Goal: Use online tool/utility: Utilize a website feature to perform a specific function

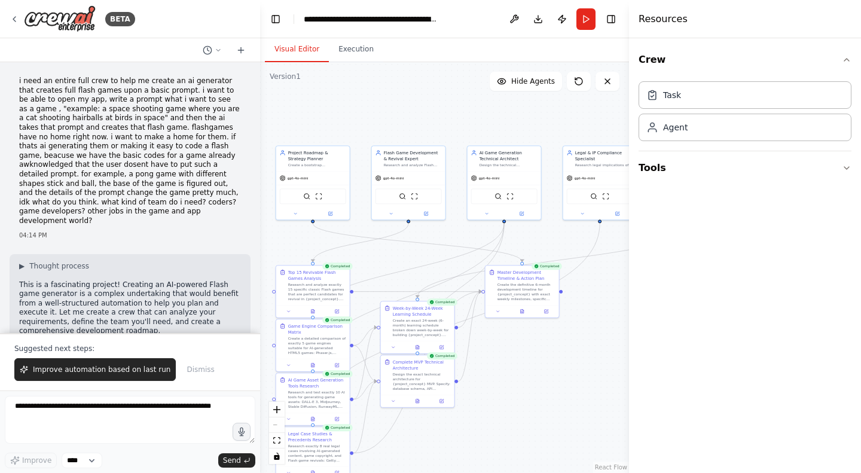
scroll to position [10622, 0]
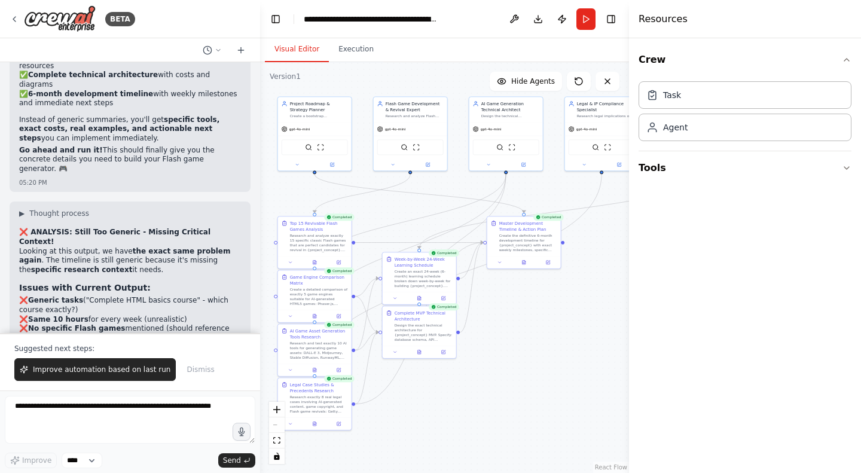
drag, startPoint x: 602, startPoint y: 333, endPoint x: 604, endPoint y: 284, distance: 49.7
click at [604, 284] on div ".deletable-edge-delete-btn { width: 20px; height: 20px; border: 0px solid #ffff…" at bounding box center [444, 267] width 369 height 411
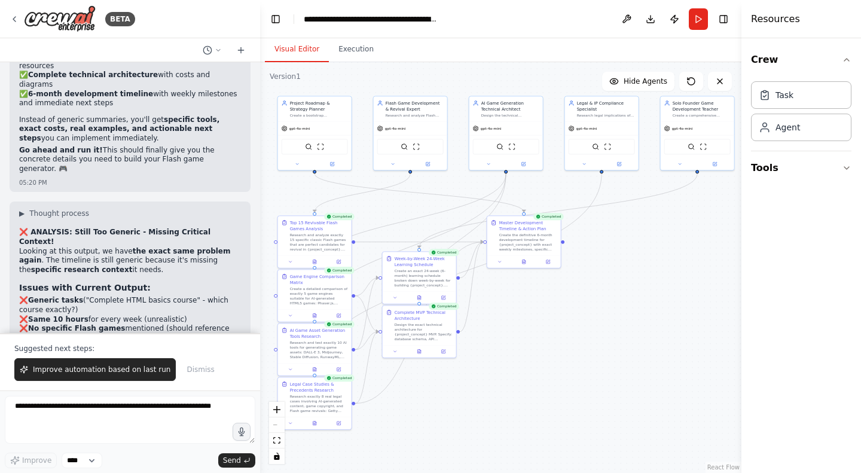
drag, startPoint x: 630, startPoint y: 276, endPoint x: 758, endPoint y: 277, distance: 128.0
click at [758, 277] on div "Resources Crew Task Agent Tools" at bounding box center [802, 236] width 120 height 473
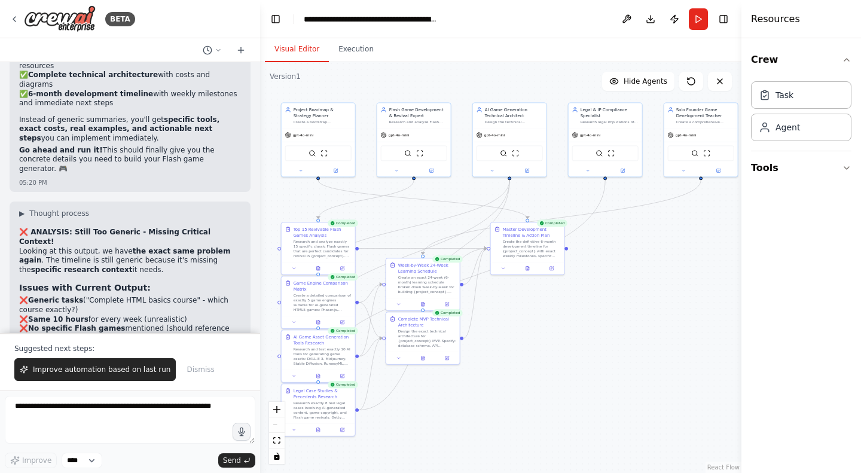
drag, startPoint x: 547, startPoint y: 309, endPoint x: 550, endPoint y: 316, distance: 7.5
click at [550, 316] on div ".deletable-edge-delete-btn { width: 20px; height: 20px; border: 0px solid #ffff…" at bounding box center [500, 267] width 481 height 411
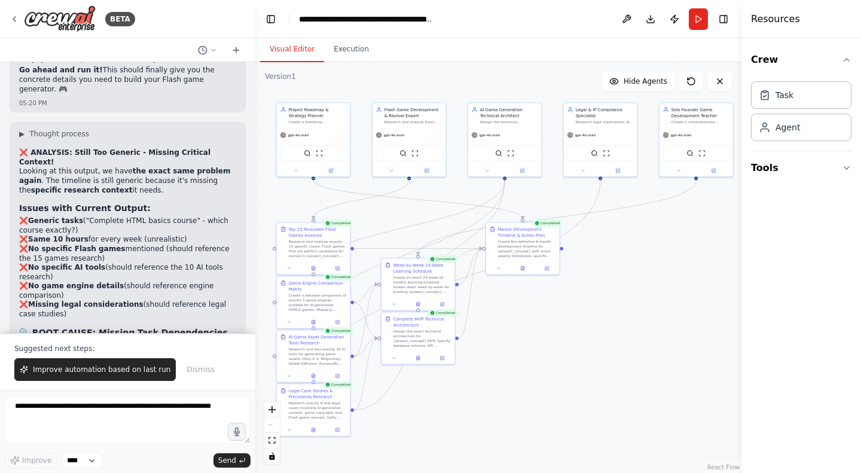
scroll to position [10791, 0]
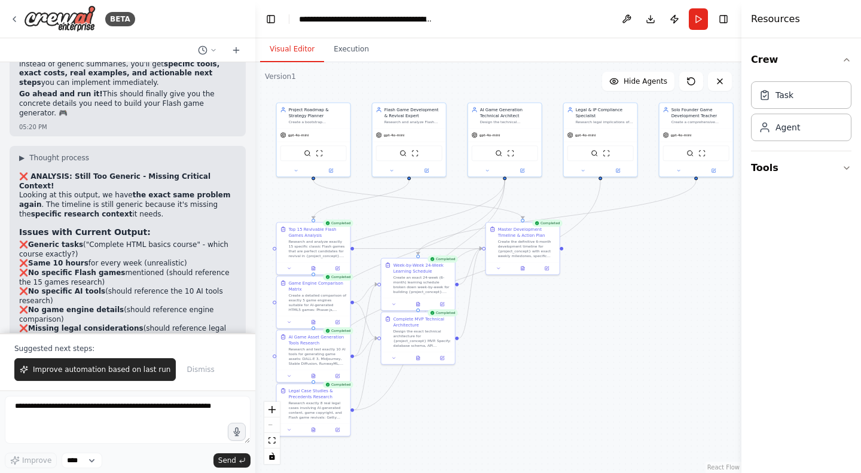
click at [256, 320] on div "BETA i need an entire full crew to help me create an ai generator that creates …" at bounding box center [430, 236] width 861 height 473
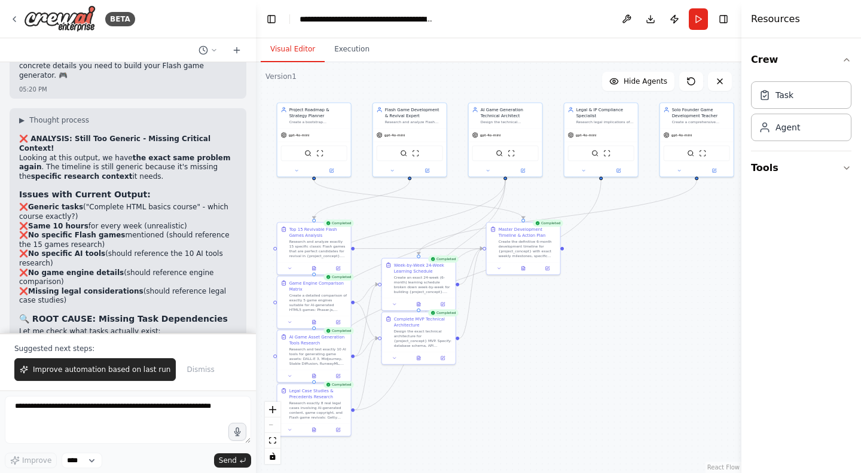
scroll to position [10800, 0]
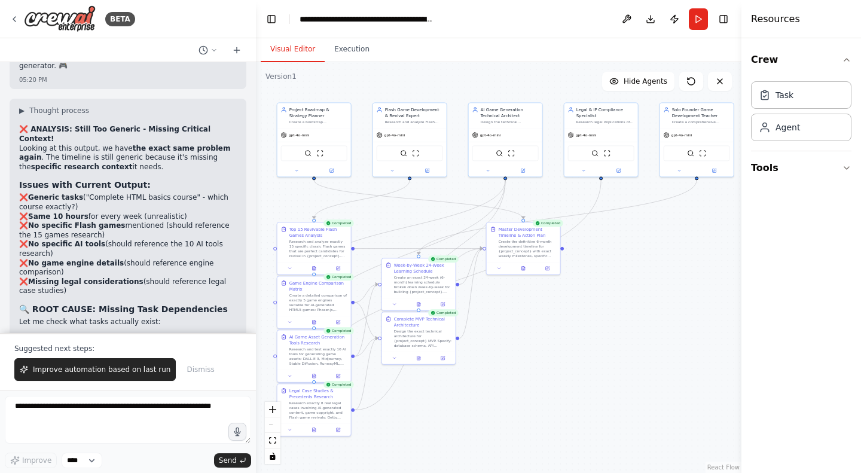
click at [132, 373] on span "Improve automation based on last run" at bounding box center [102, 370] width 138 height 10
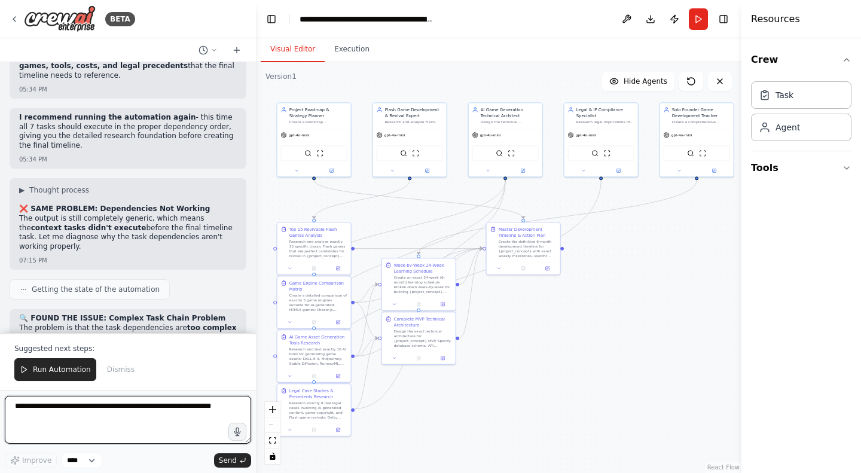
scroll to position [11407, 0]
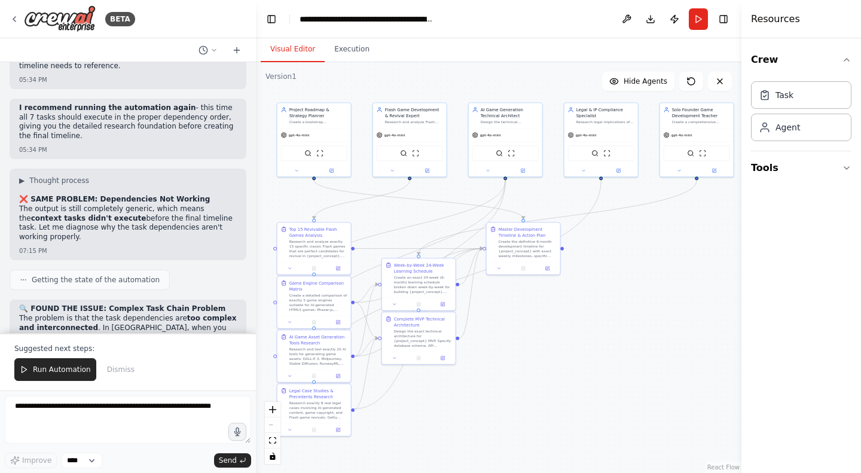
click at [25, 368] on icon at bounding box center [24, 369] width 8 height 8
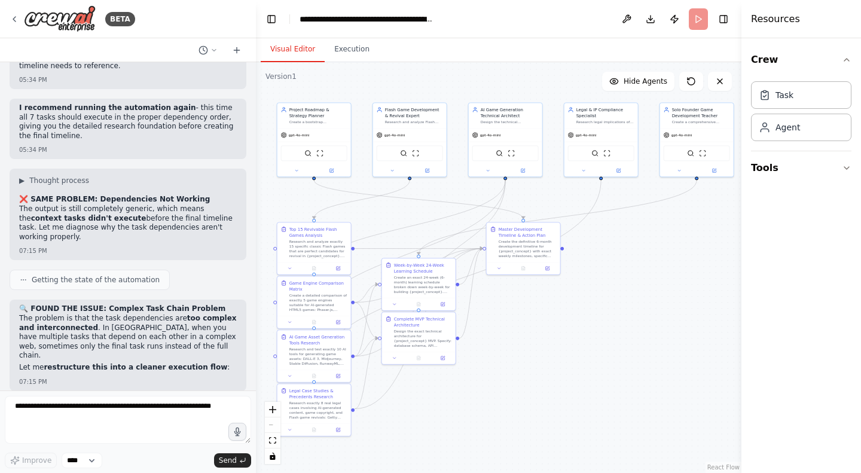
scroll to position [11349, 0]
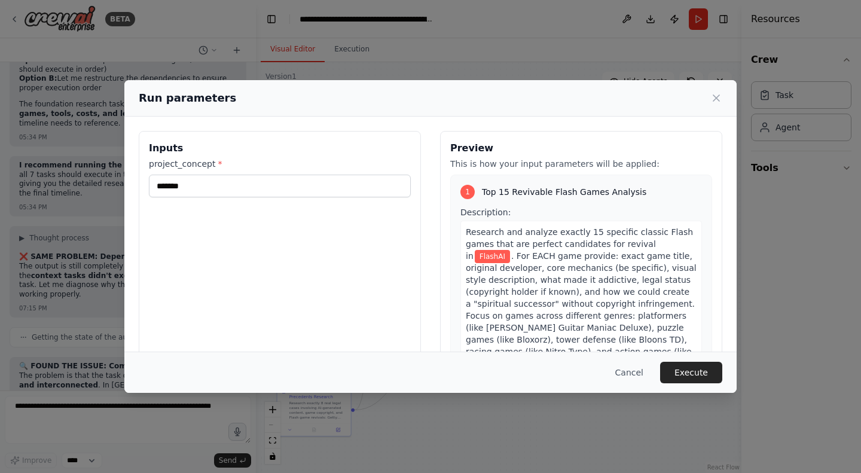
click at [685, 374] on button "Execute" at bounding box center [691, 373] width 62 height 22
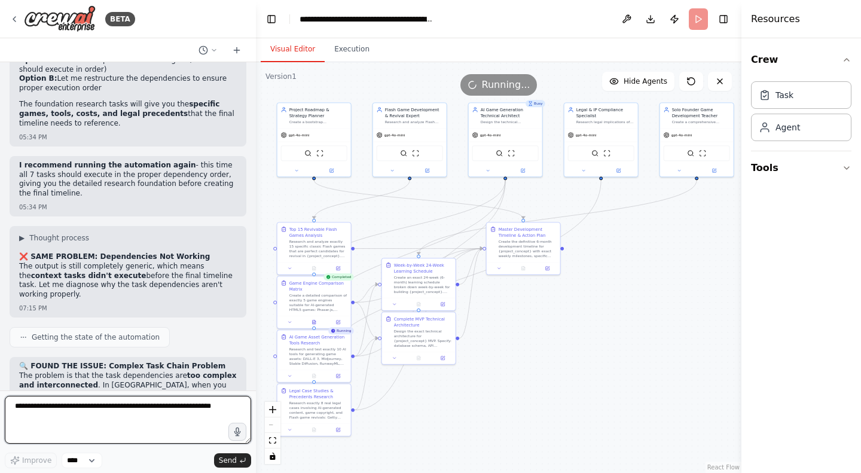
click at [32, 437] on textarea at bounding box center [128, 420] width 246 height 48
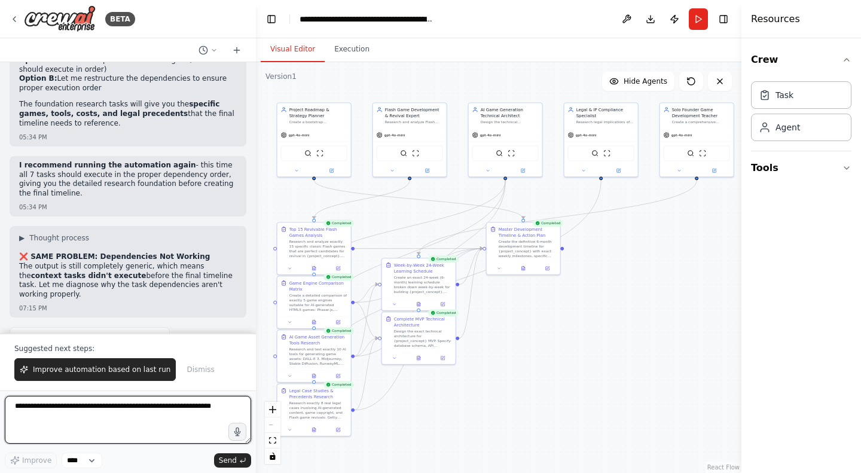
scroll to position [11407, 0]
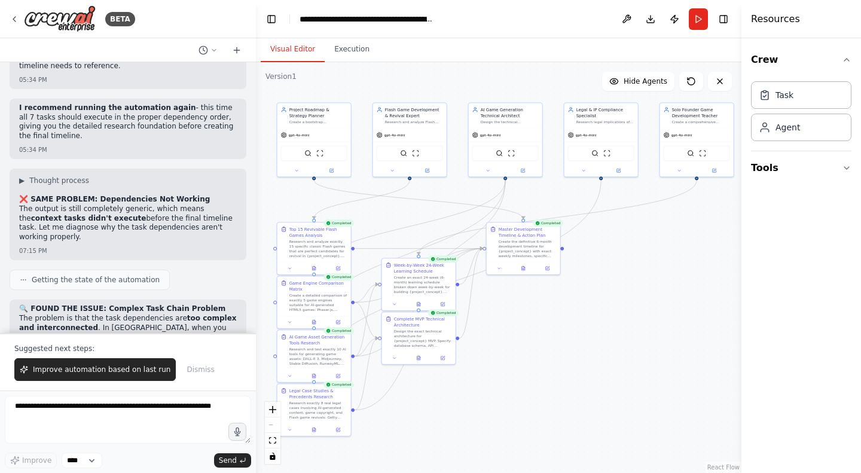
click at [106, 373] on span "Improve automation based on last run" at bounding box center [102, 370] width 138 height 10
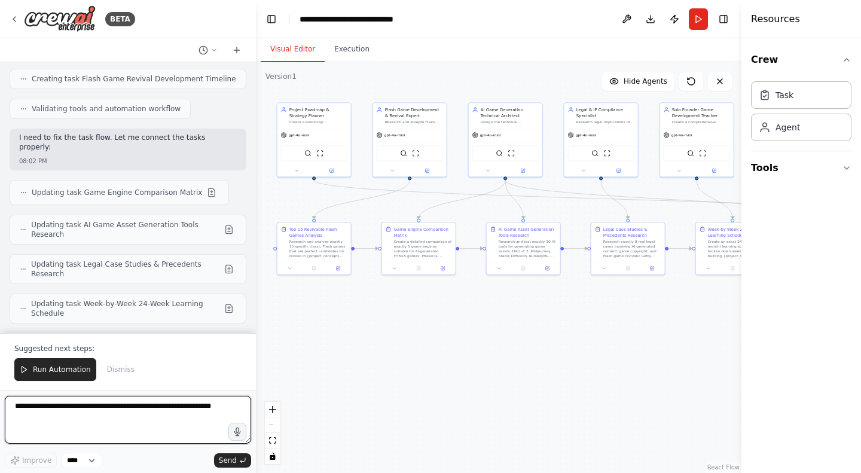
scroll to position [12430, 0]
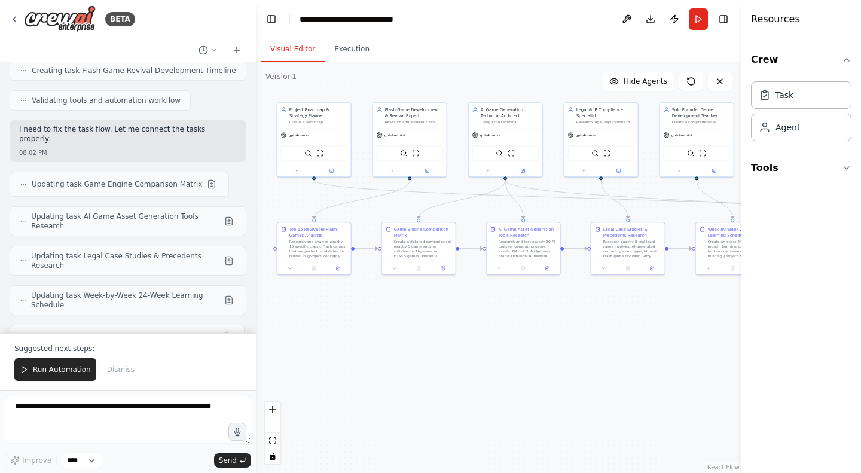
click at [58, 371] on span "Run Automation" at bounding box center [62, 370] width 58 height 10
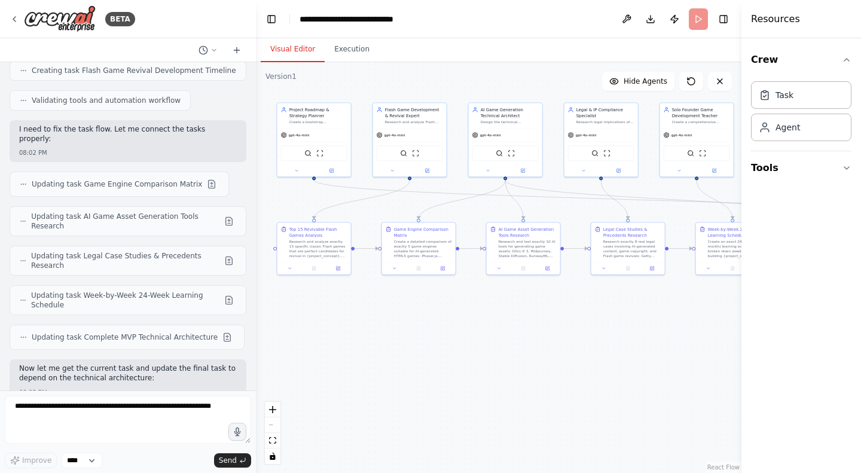
scroll to position [12373, 0]
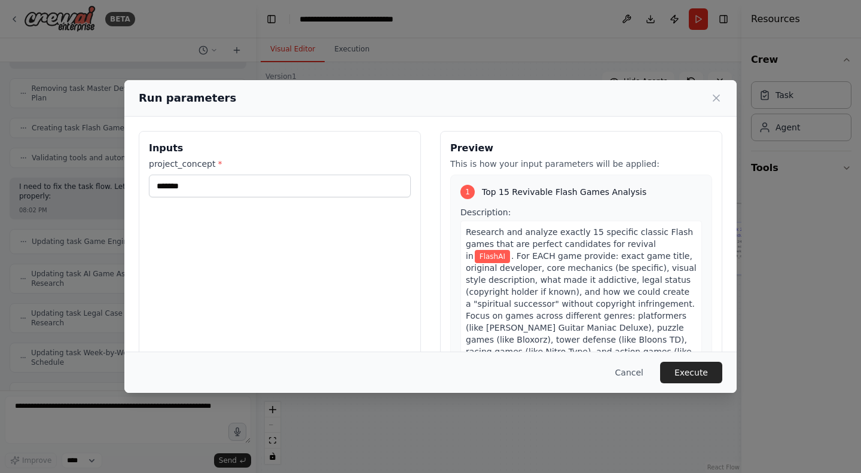
click at [694, 373] on button "Execute" at bounding box center [691, 373] width 62 height 22
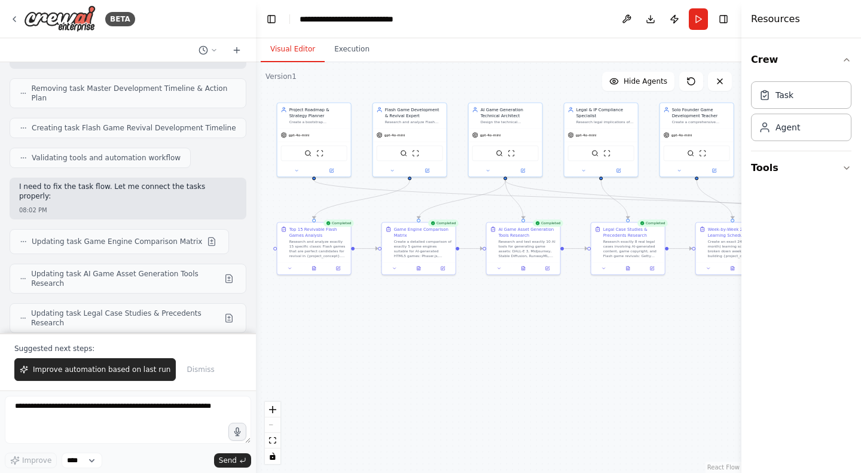
scroll to position [12430, 0]
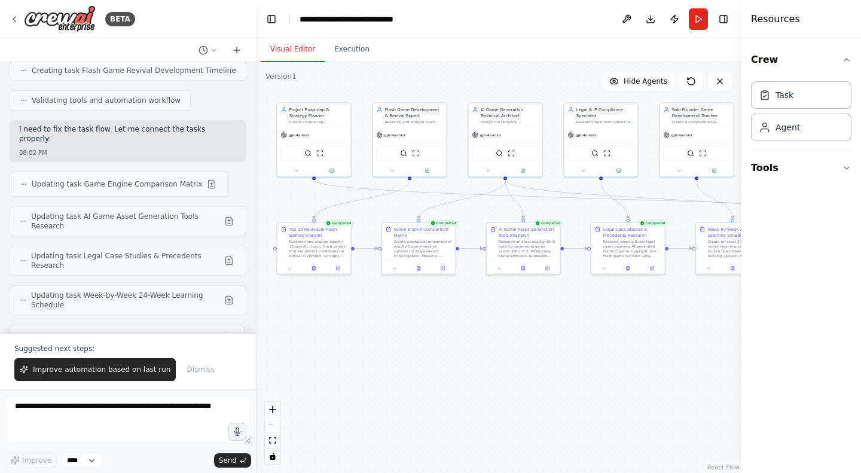
click at [104, 375] on button "Improve automation based on last run" at bounding box center [94, 369] width 161 height 23
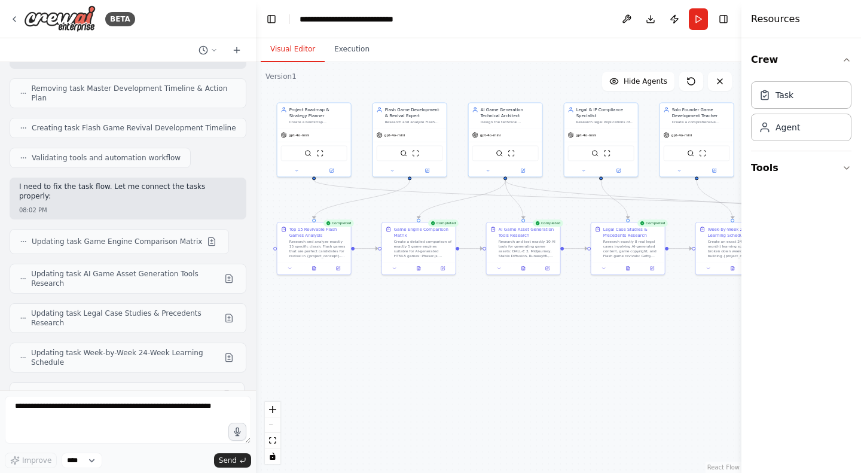
scroll to position [12404, 0]
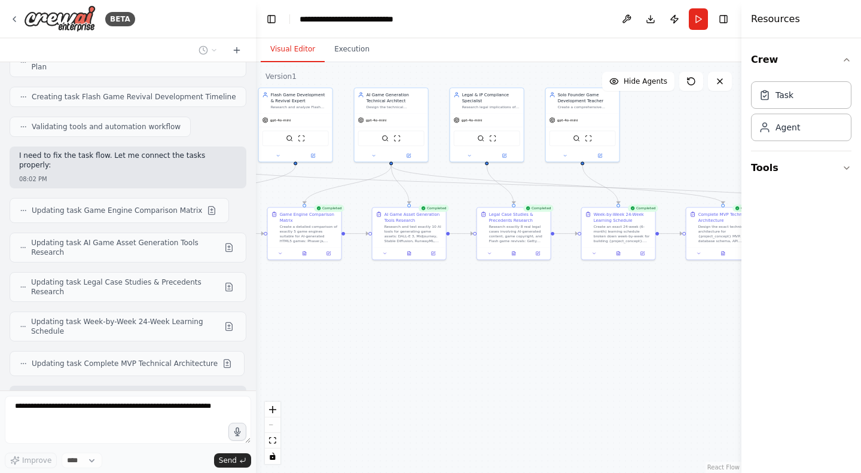
drag, startPoint x: 373, startPoint y: 326, endPoint x: 258, endPoint y: 311, distance: 116.4
click at [258, 311] on div ".deletable-edge-delete-btn { width: 20px; height: 20px; border: 0px solid #ffff…" at bounding box center [499, 267] width 486 height 411
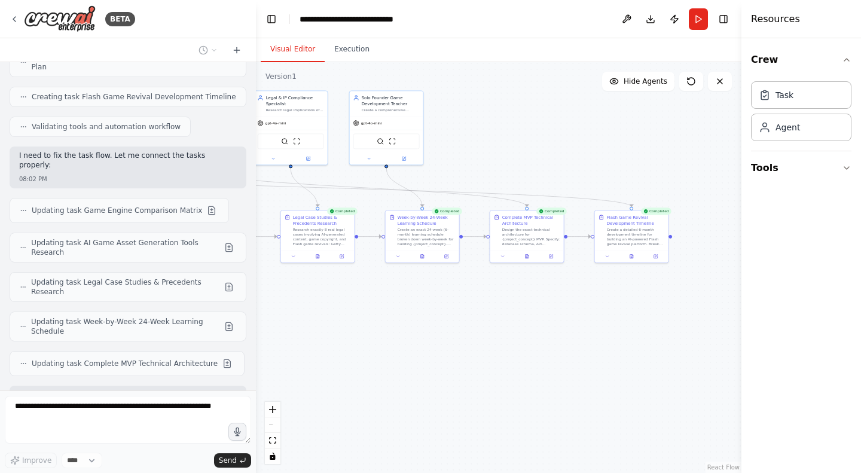
drag, startPoint x: 487, startPoint y: 341, endPoint x: 316, endPoint y: 343, distance: 171.1
click at [316, 343] on div ".deletable-edge-delete-btn { width: 20px; height: 20px; border: 0px solid #ffff…" at bounding box center [499, 267] width 486 height 411
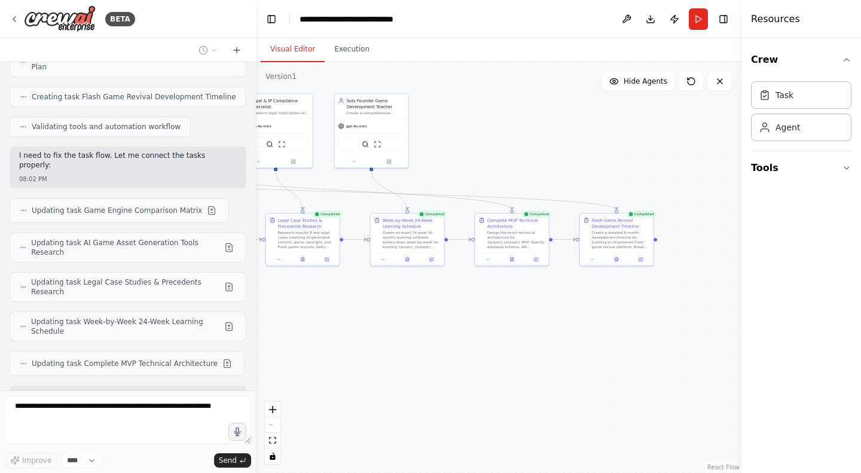
drag, startPoint x: 532, startPoint y: 341, endPoint x: 515, endPoint y: 344, distance: 17.0
click at [515, 344] on div ".deletable-edge-delete-btn { width: 20px; height: 20px; border: 0px solid #ffff…" at bounding box center [499, 267] width 486 height 411
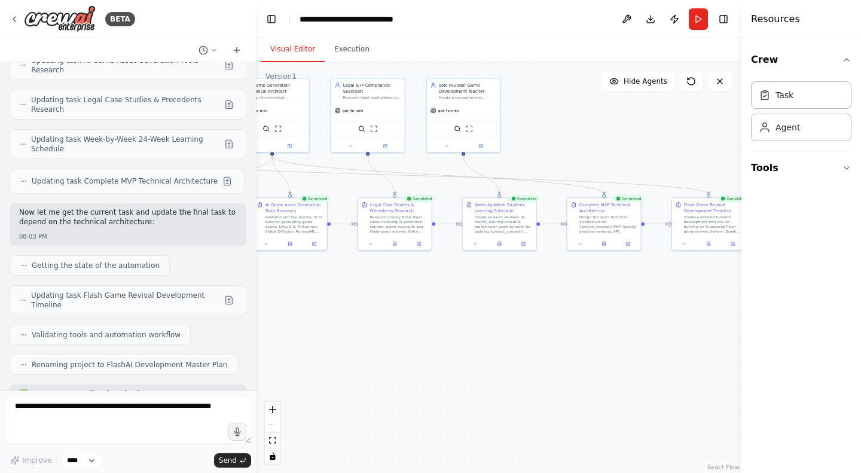
drag, startPoint x: 432, startPoint y: 307, endPoint x: 543, endPoint y: 287, distance: 112.5
click at [543, 287] on div ".deletable-edge-delete-btn { width: 20px; height: 20px; border: 0px solid #ffff…" at bounding box center [499, 267] width 486 height 411
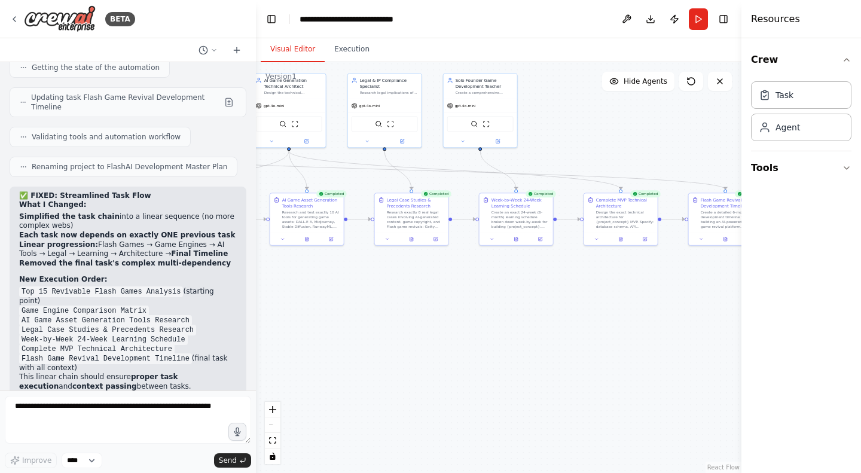
scroll to position [12796, 0]
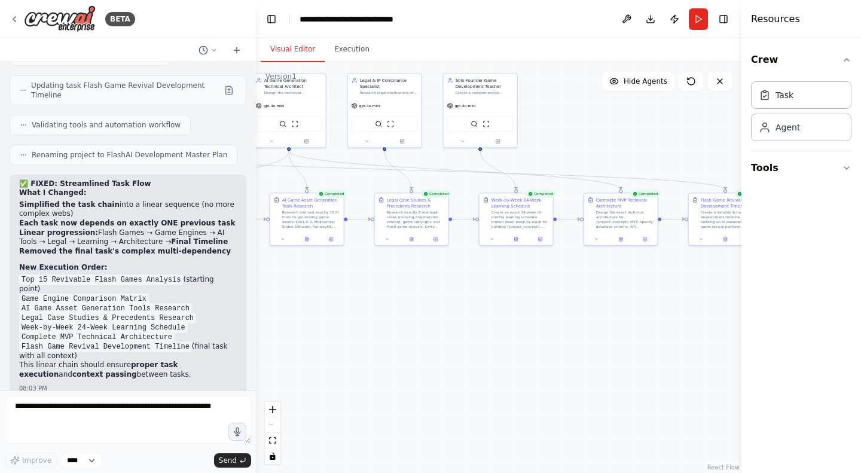
drag, startPoint x: 209, startPoint y: 220, endPoint x: 192, endPoint y: 287, distance: 69.1
click at [121, 413] on textarea at bounding box center [128, 420] width 246 height 48
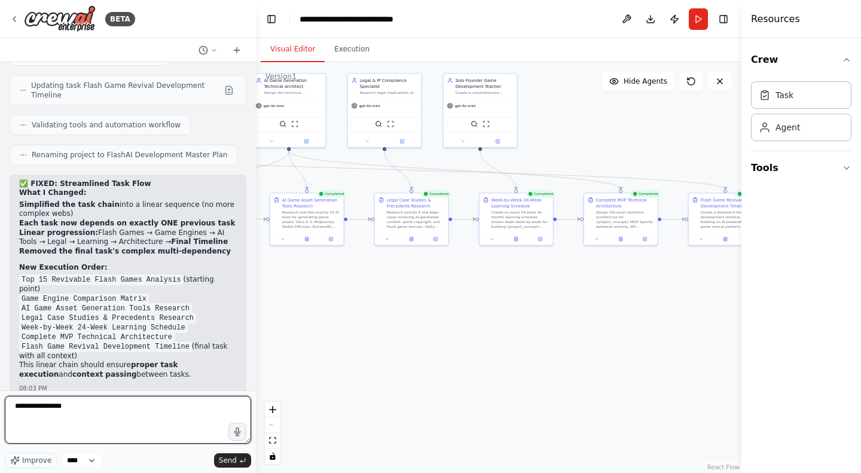
type textarea "**********"
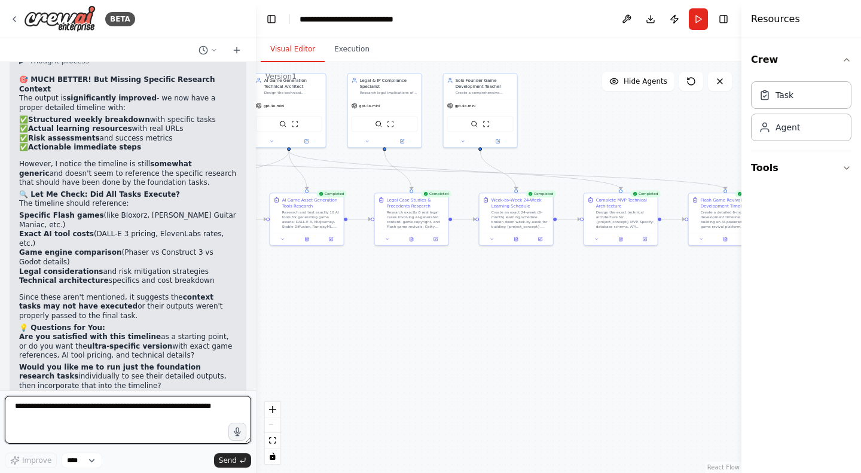
scroll to position [13240, 0]
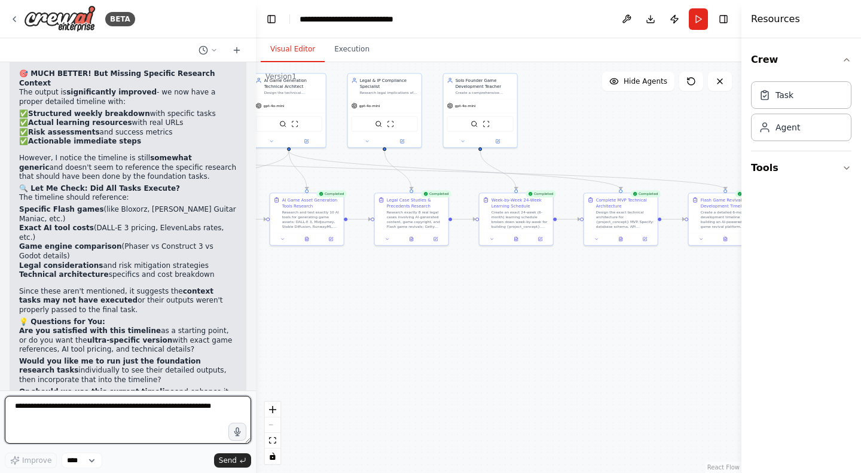
click at [27, 416] on textarea at bounding box center [128, 420] width 246 height 48
type textarea "**********"
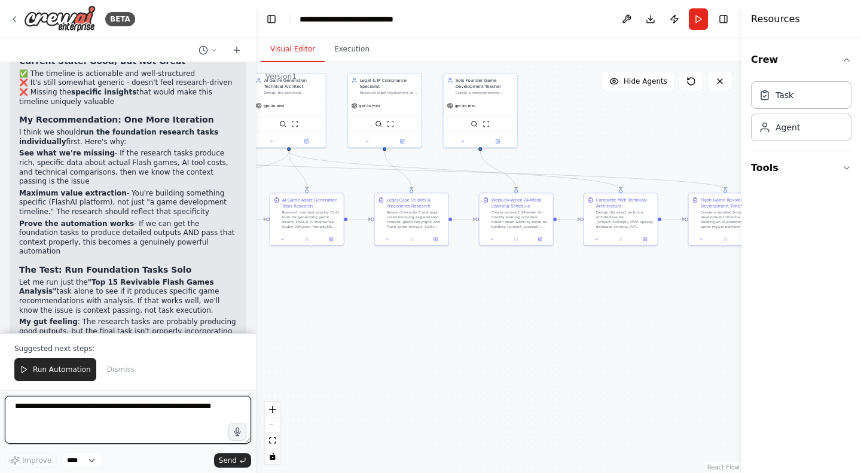
scroll to position [13793, 0]
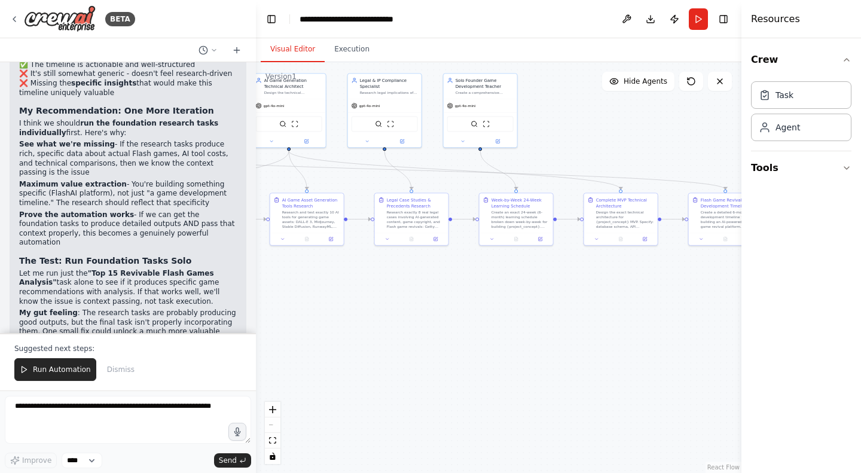
click at [350, 48] on button "Execution" at bounding box center [352, 49] width 54 height 25
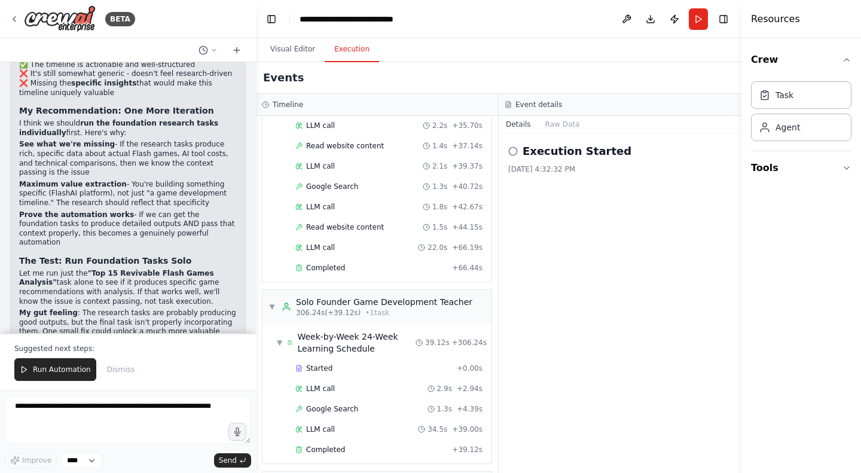
scroll to position [2234, 0]
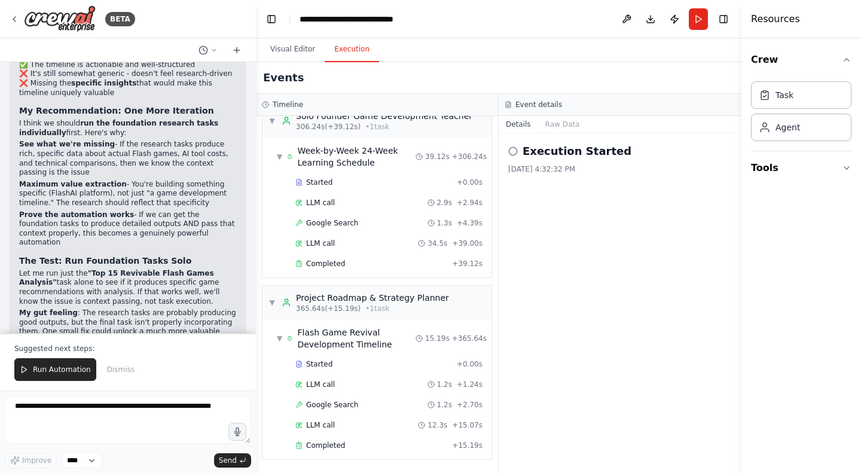
click at [280, 53] on button "Visual Editor" at bounding box center [293, 49] width 64 height 25
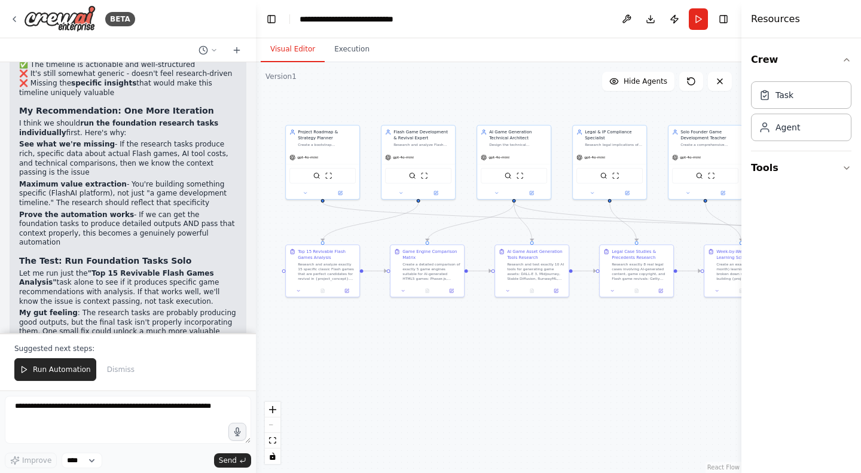
click at [53, 369] on span "Run Automation" at bounding box center [62, 370] width 58 height 10
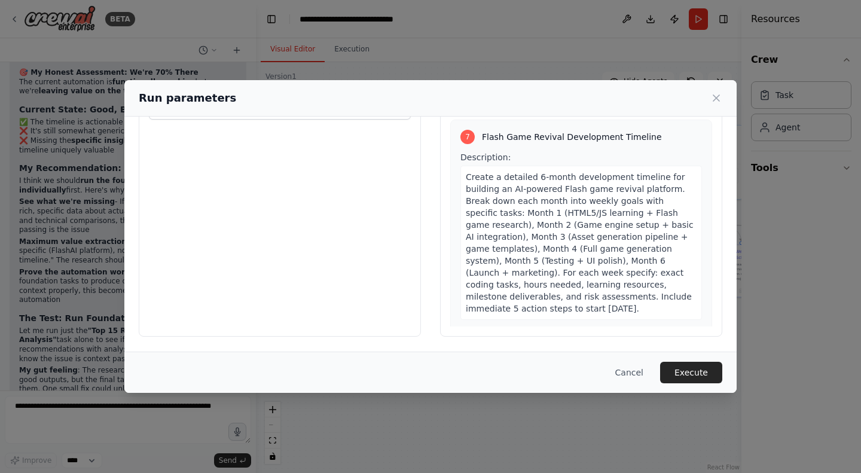
scroll to position [77, 0]
click at [697, 370] on button "Execute" at bounding box center [691, 373] width 62 height 22
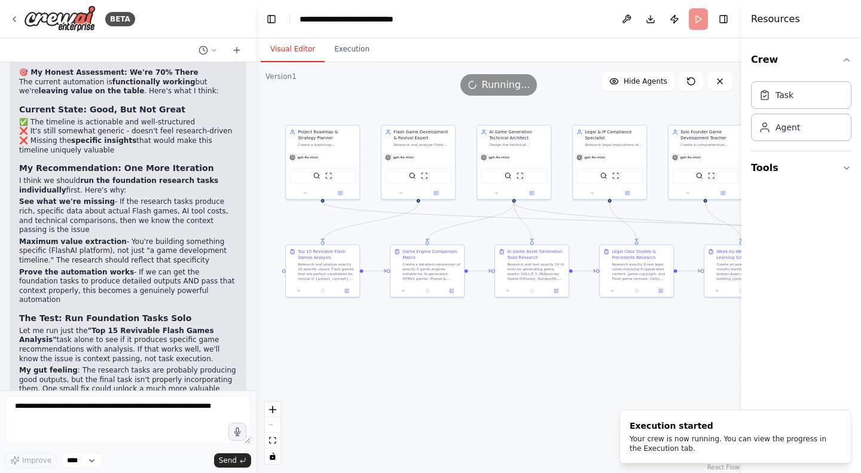
click at [342, 49] on button "Execution" at bounding box center [352, 49] width 54 height 25
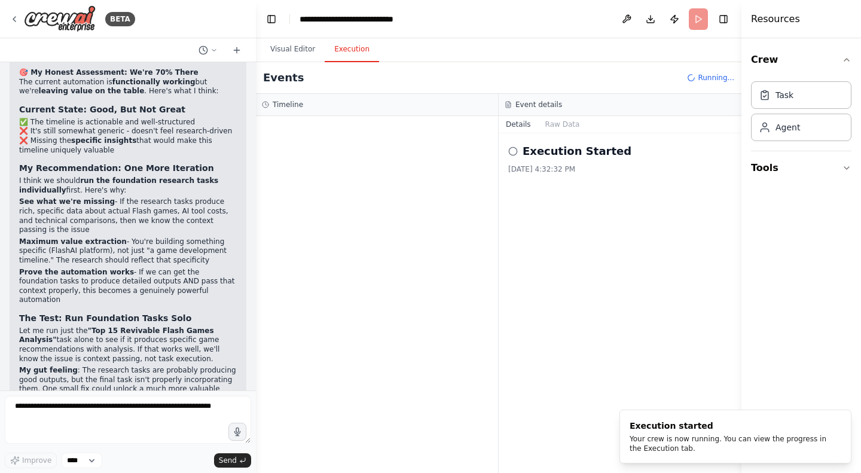
scroll to position [0, 0]
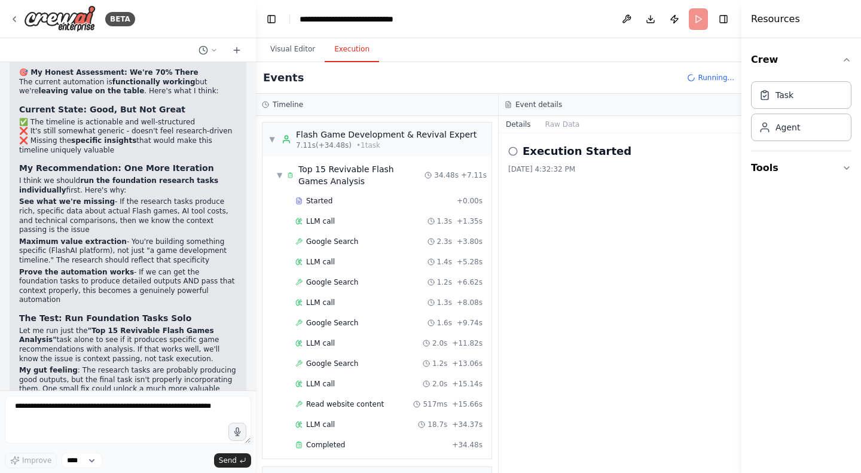
click at [292, 55] on button "Visual Editor" at bounding box center [293, 49] width 64 height 25
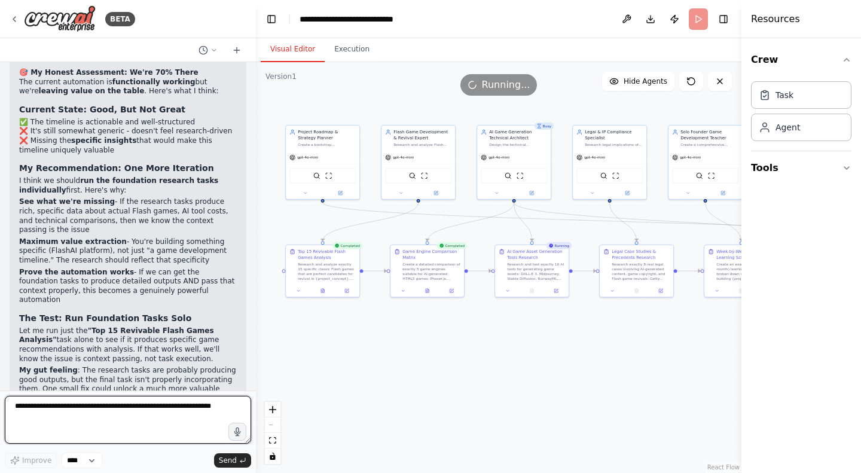
click at [97, 407] on textarea at bounding box center [128, 420] width 246 height 48
drag, startPoint x: 131, startPoint y: 404, endPoint x: 147, endPoint y: 412, distance: 17.7
click at [147, 412] on textarea "**********" at bounding box center [128, 420] width 246 height 48
click at [191, 410] on textarea "**********" at bounding box center [128, 420] width 246 height 48
click at [142, 410] on textarea "**********" at bounding box center [128, 420] width 246 height 48
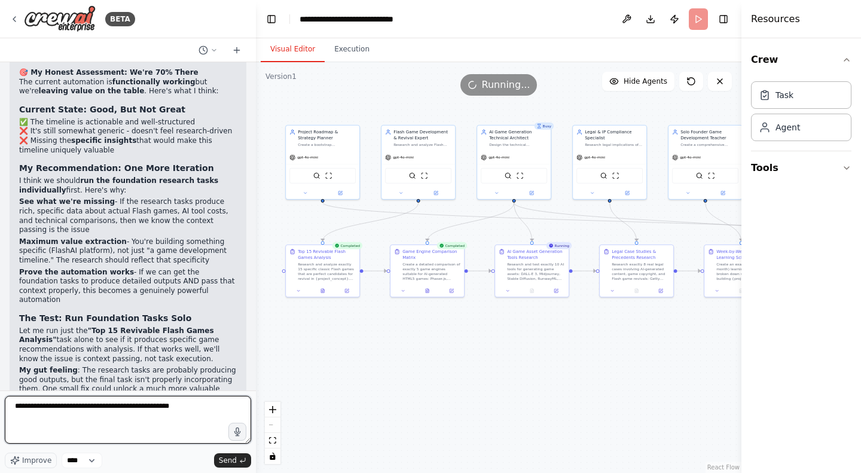
click at [0, 0] on lt-span "******** * **" at bounding box center [0, 0] width 0 height 0
click at [193, 417] on textarea "**********" at bounding box center [128, 420] width 246 height 48
click at [153, 407] on textarea "**********" at bounding box center [128, 420] width 246 height 48
click at [136, 407] on textarea "**********" at bounding box center [128, 420] width 246 height 48
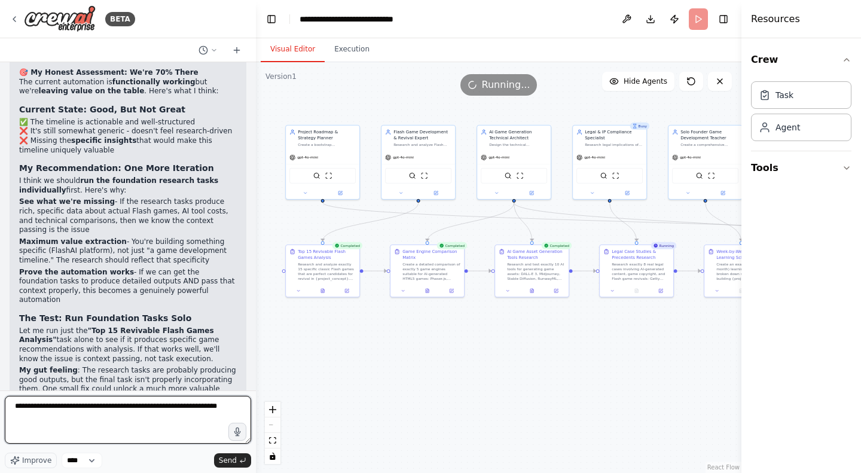
click at [179, 412] on textarea "**********" at bounding box center [128, 420] width 246 height 48
click at [178, 413] on textarea "**********" at bounding box center [128, 420] width 246 height 48
drag, startPoint x: 180, startPoint y: 406, endPoint x: 150, endPoint y: 401, distance: 30.4
click at [150, 401] on textarea "**********" at bounding box center [128, 420] width 246 height 48
click at [182, 405] on textarea "**********" at bounding box center [128, 420] width 246 height 48
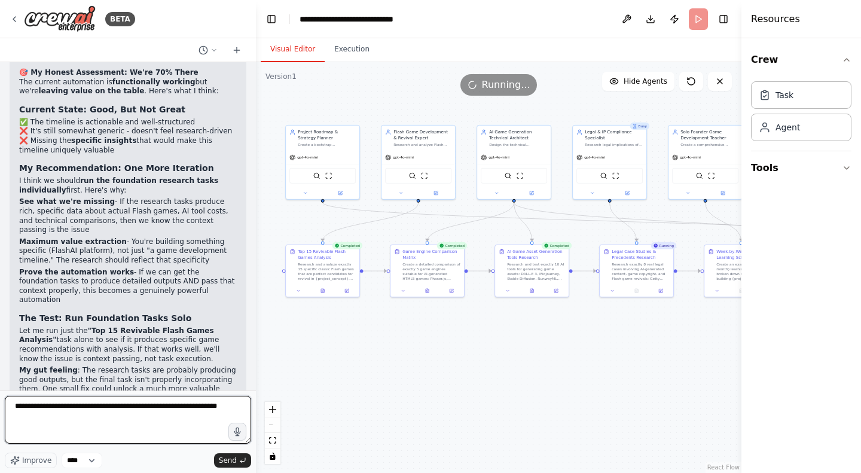
click at [0, 0] on lt-span "******* *" at bounding box center [0, 0] width 0 height 0
click at [129, 413] on textarea "**********" at bounding box center [128, 420] width 246 height 48
type textarea "**********"
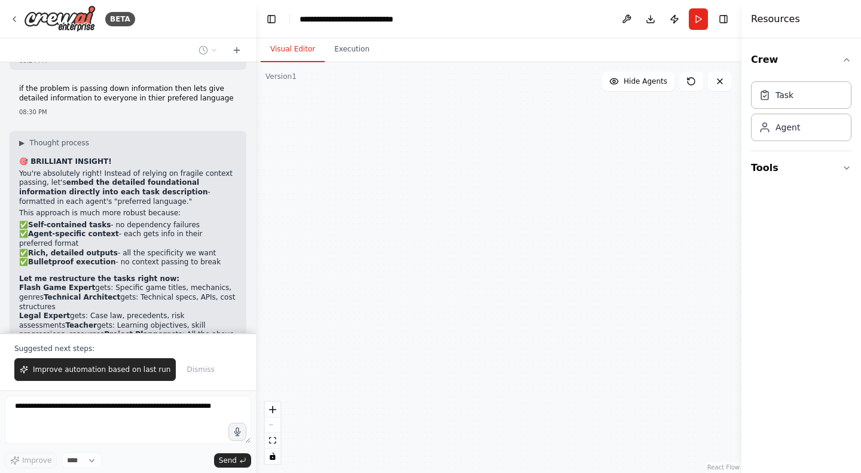
scroll to position [14667, 0]
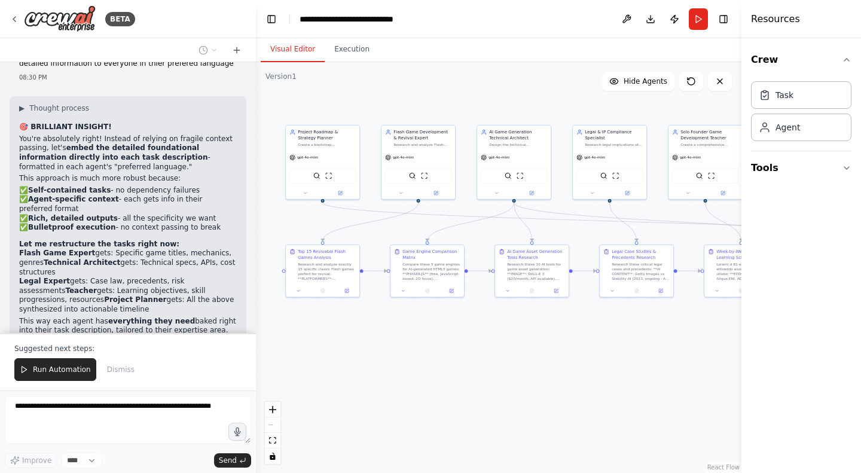
click at [66, 372] on span "Run Automation" at bounding box center [62, 370] width 58 height 10
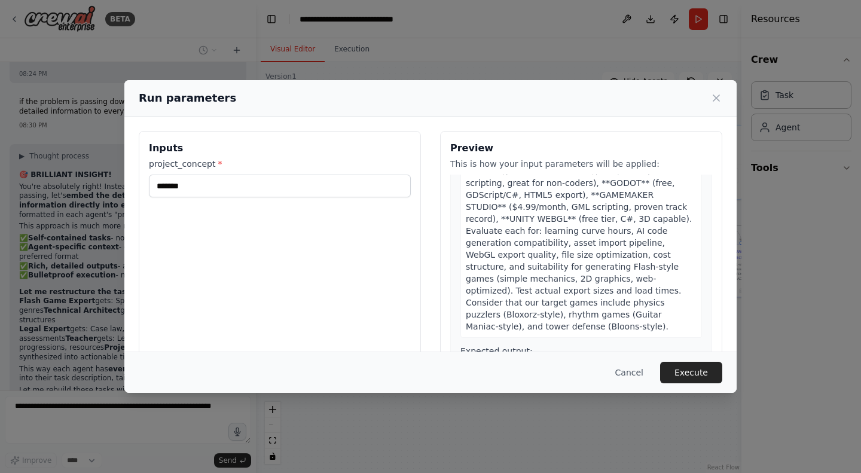
scroll to position [502, 0]
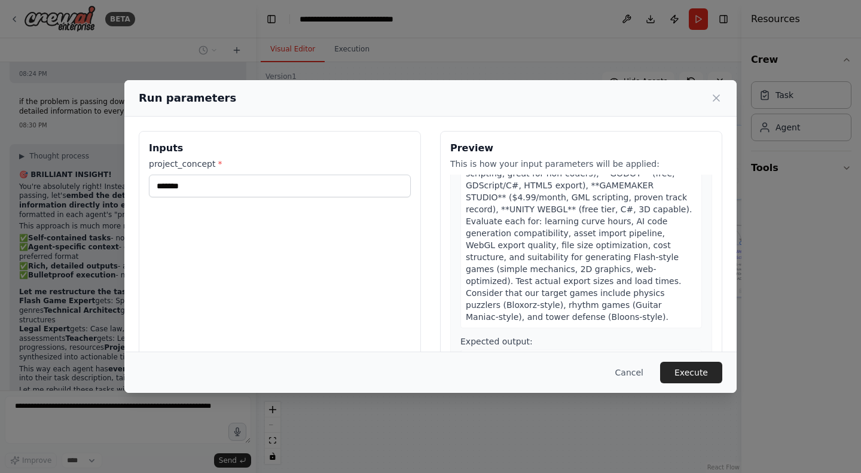
click at [699, 375] on button "Execute" at bounding box center [691, 373] width 62 height 22
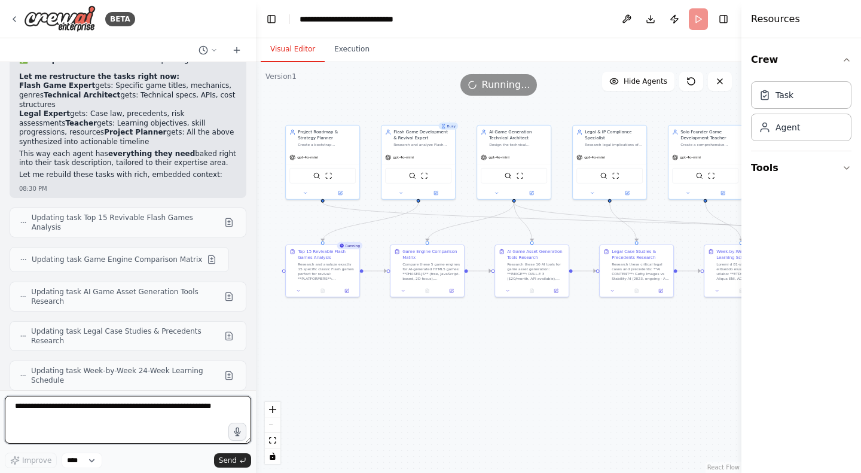
scroll to position [14883, 0]
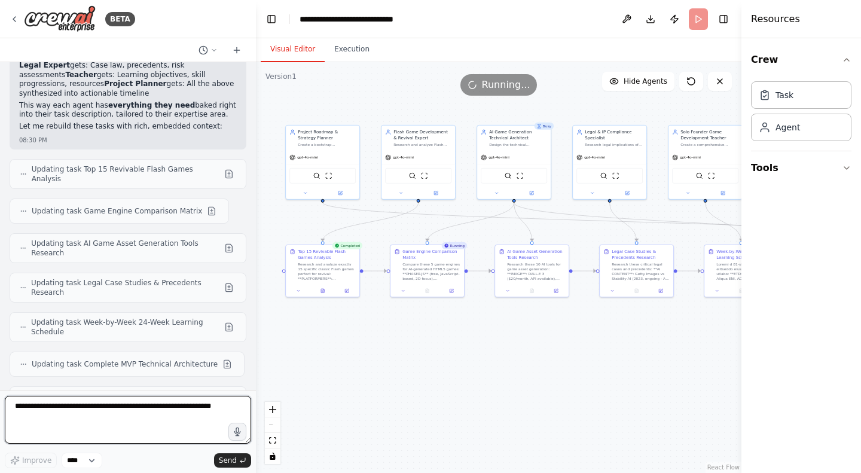
click at [120, 425] on textarea at bounding box center [128, 420] width 246 height 48
click at [103, 399] on textarea at bounding box center [128, 420] width 246 height 48
click at [83, 409] on textarea at bounding box center [128, 420] width 246 height 48
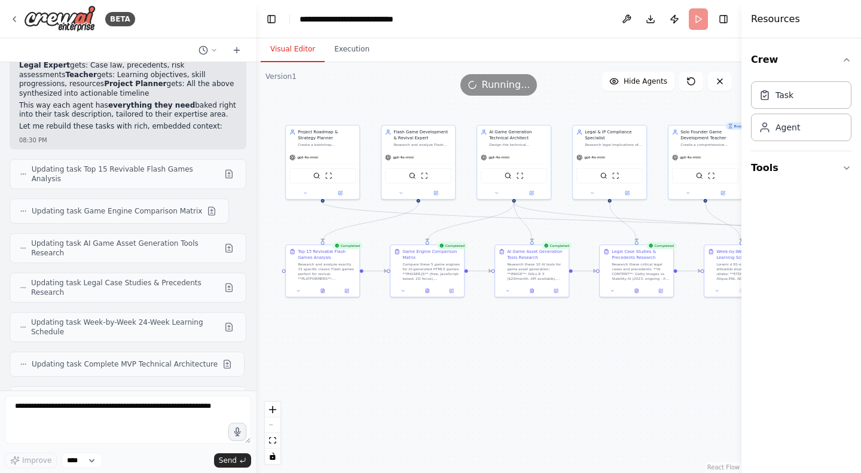
click at [344, 51] on button "Execution" at bounding box center [352, 49] width 54 height 25
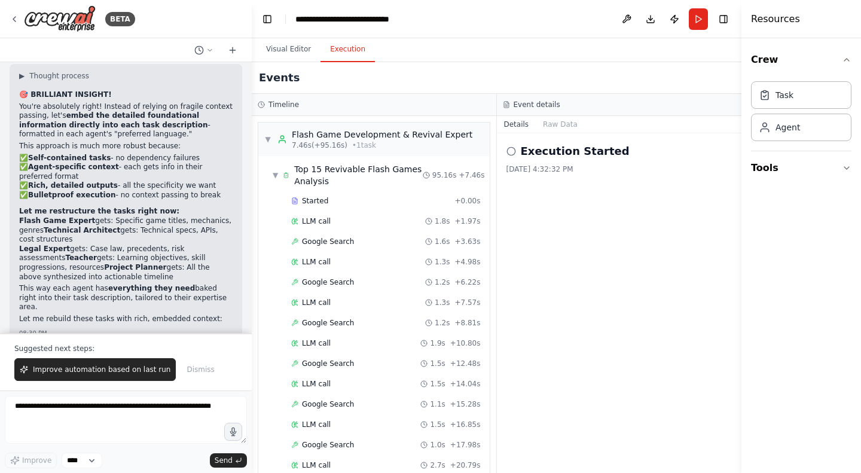
scroll to position [14985, 0]
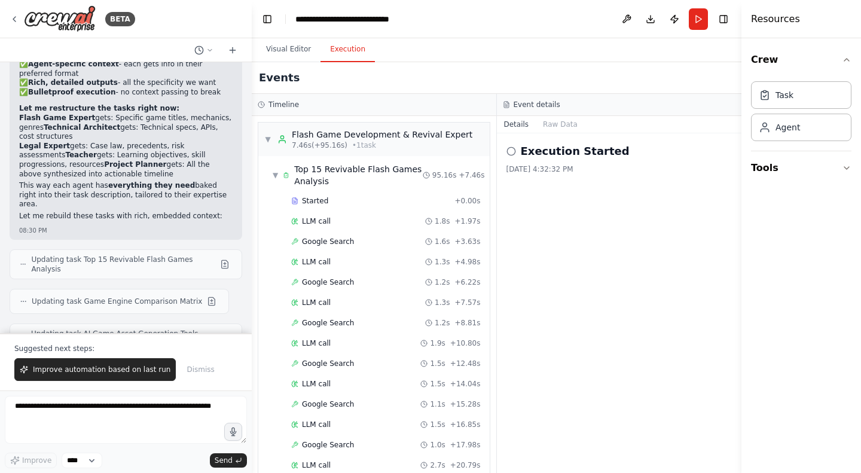
drag, startPoint x: 252, startPoint y: 316, endPoint x: 252, endPoint y: 363, distance: 46.7
click at [252, 363] on div "BETA i need an entire full crew to help me create an ai generator that creates …" at bounding box center [430, 236] width 861 height 473
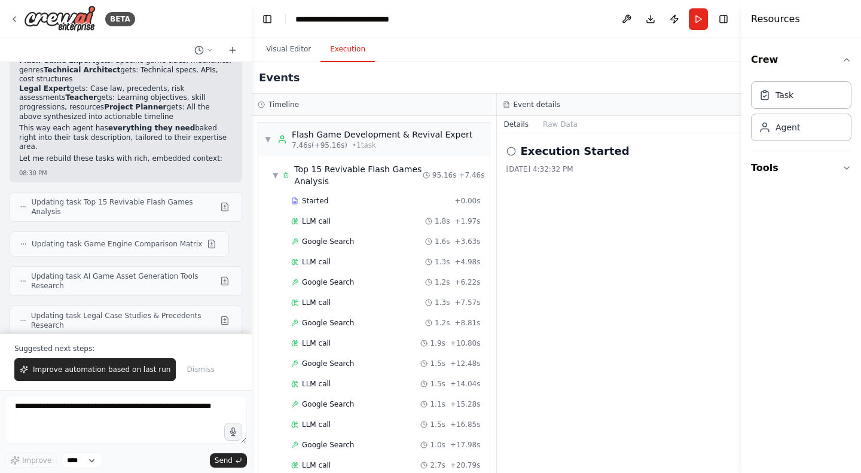
click at [127, 371] on span "Improve automation based on last run" at bounding box center [102, 370] width 138 height 10
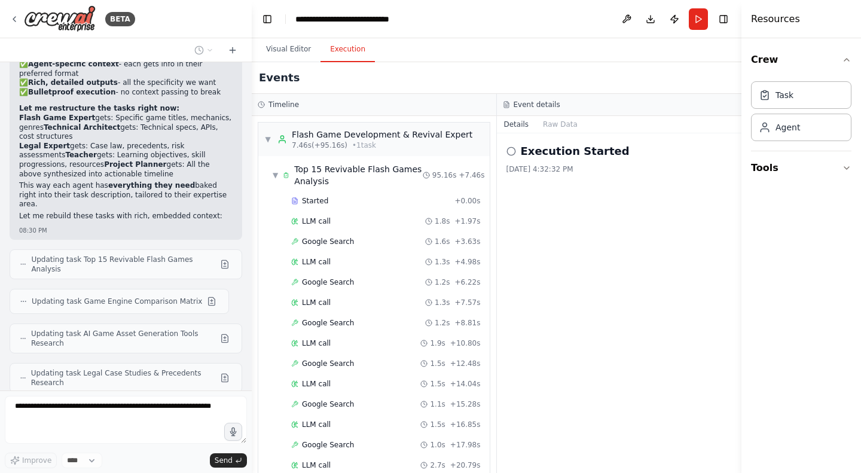
scroll to position [15017, 0]
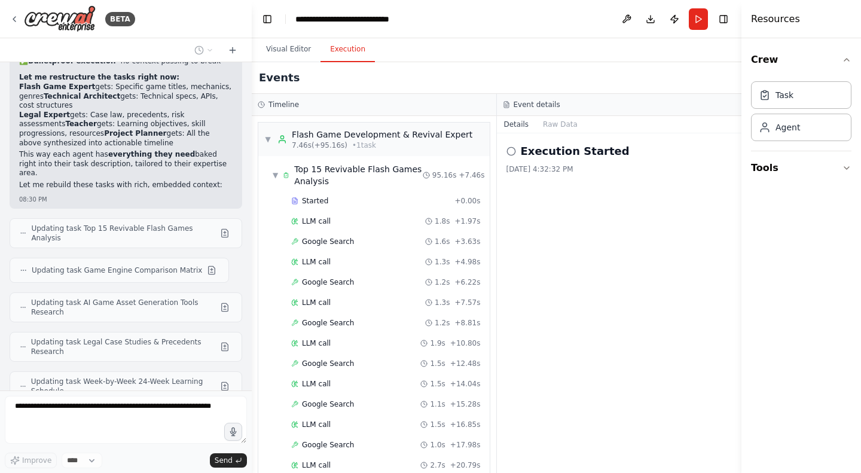
click at [275, 50] on button "Visual Editor" at bounding box center [289, 49] width 64 height 25
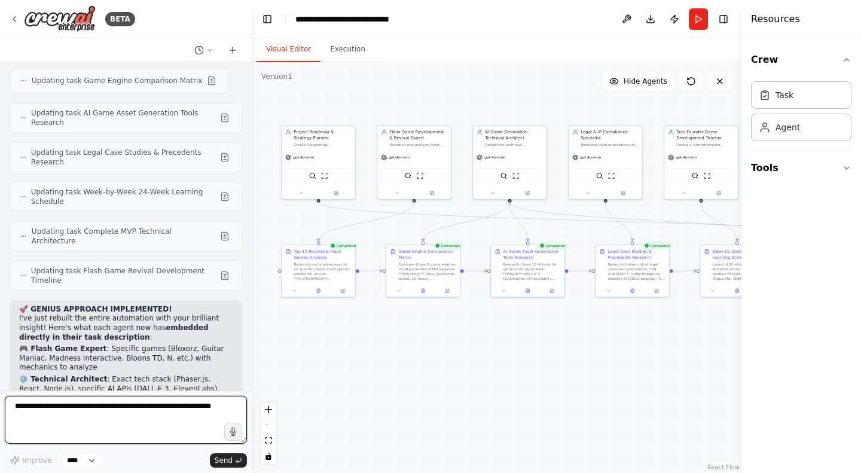
scroll to position [15490, 0]
click at [103, 418] on textarea at bounding box center [126, 420] width 242 height 48
type textarea "*"
type textarea "**********"
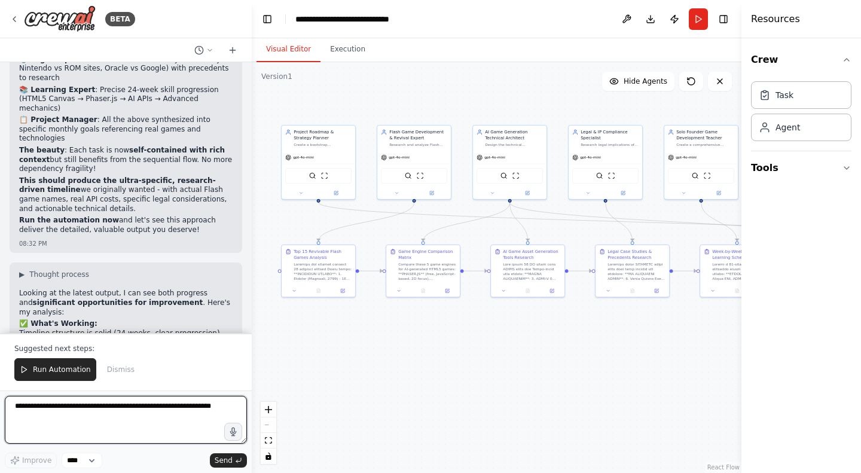
scroll to position [16018, 0]
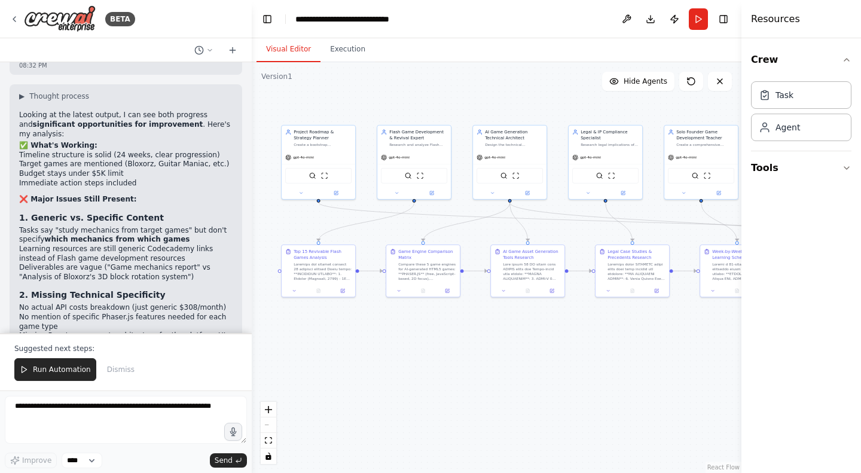
click at [59, 372] on span "Run Automation" at bounding box center [62, 370] width 58 height 10
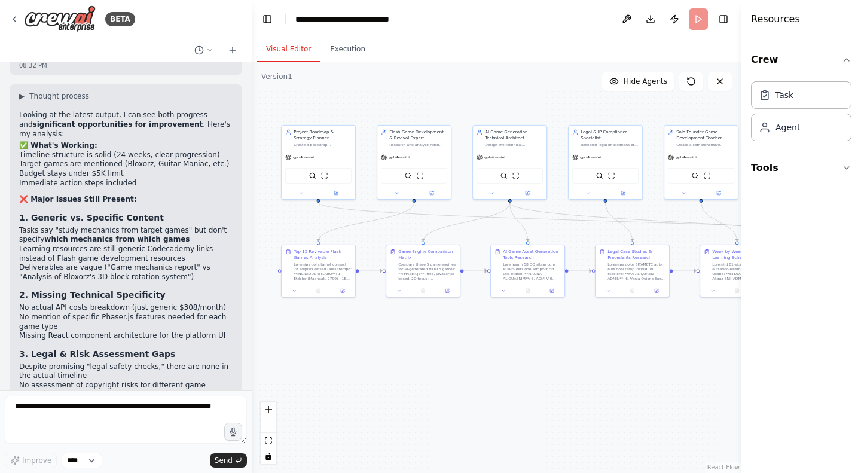
scroll to position [15961, 0]
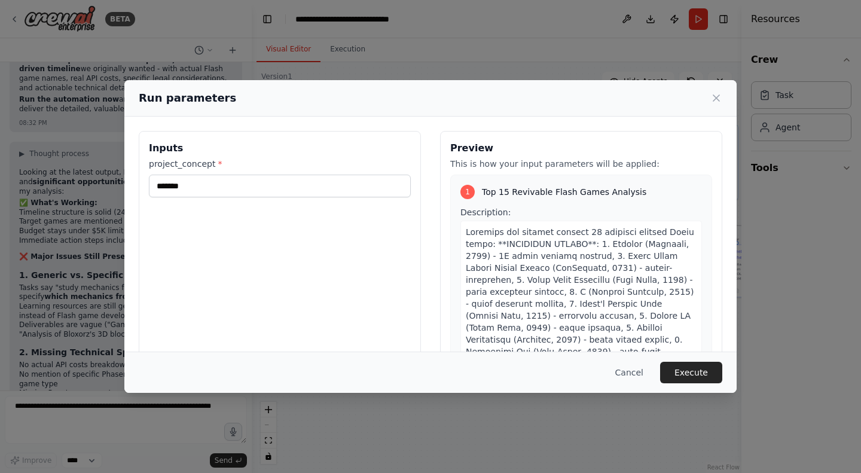
click at [696, 368] on button "Execute" at bounding box center [691, 373] width 62 height 22
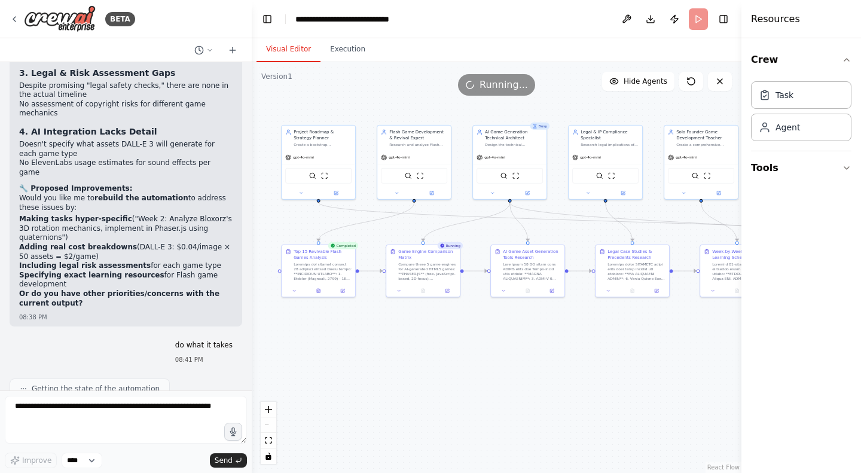
scroll to position [16383, 0]
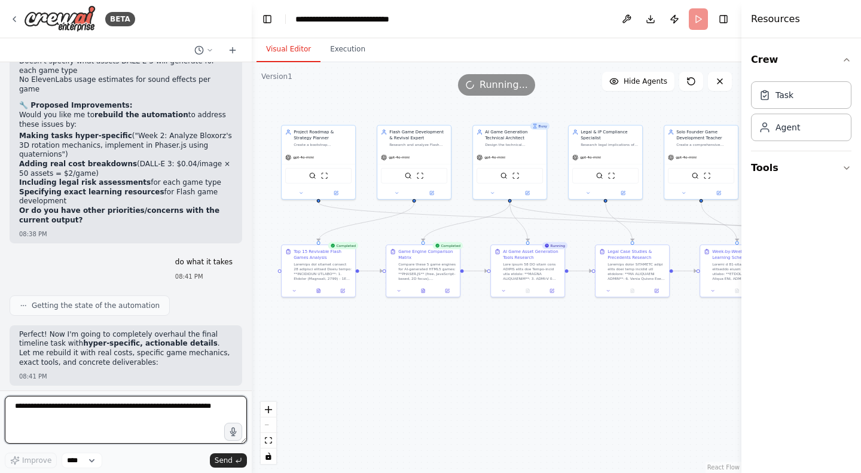
click at [139, 421] on textarea at bounding box center [126, 420] width 242 height 48
type textarea "*****"
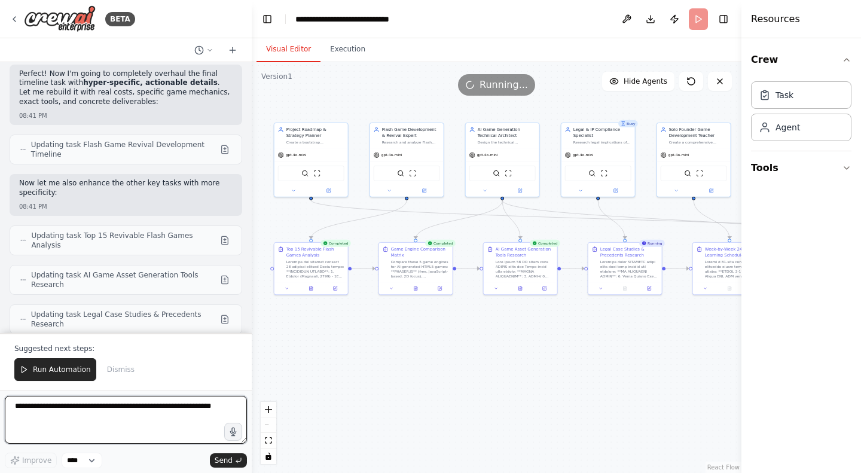
scroll to position [16653, 0]
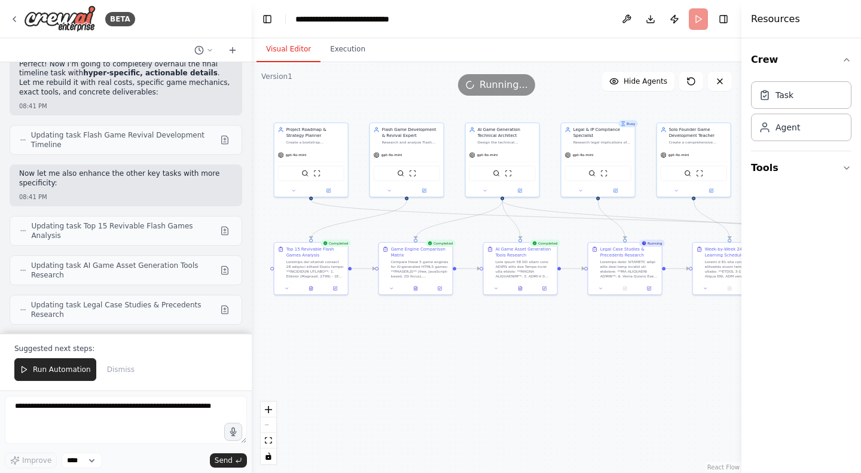
click at [60, 364] on button "Run Automation" at bounding box center [55, 369] width 82 height 23
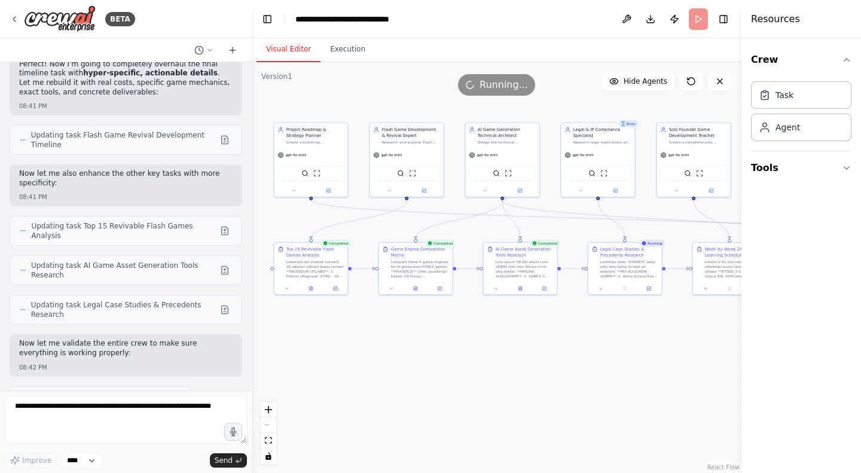
scroll to position [16596, 0]
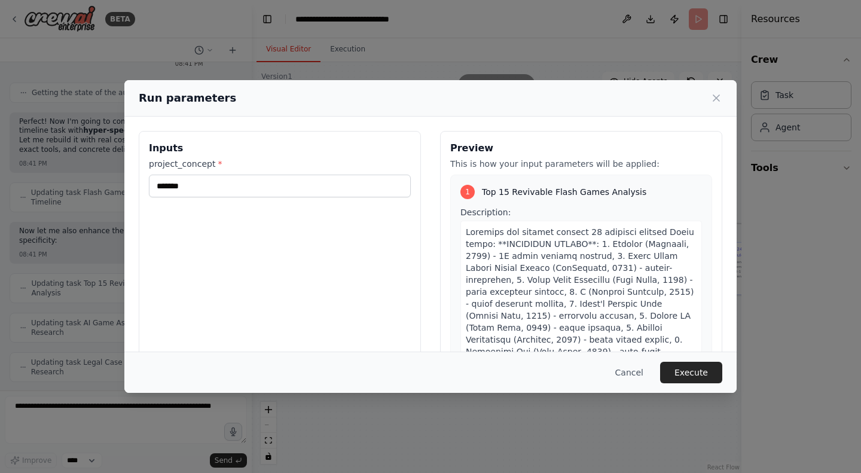
click at [684, 374] on button "Execute" at bounding box center [691, 373] width 62 height 22
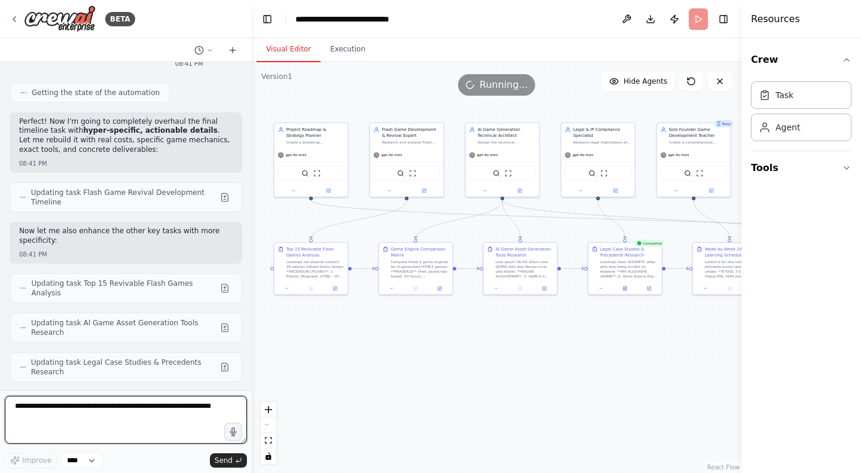
click at [103, 421] on textarea at bounding box center [126, 420] width 242 height 48
type textarea "**********"
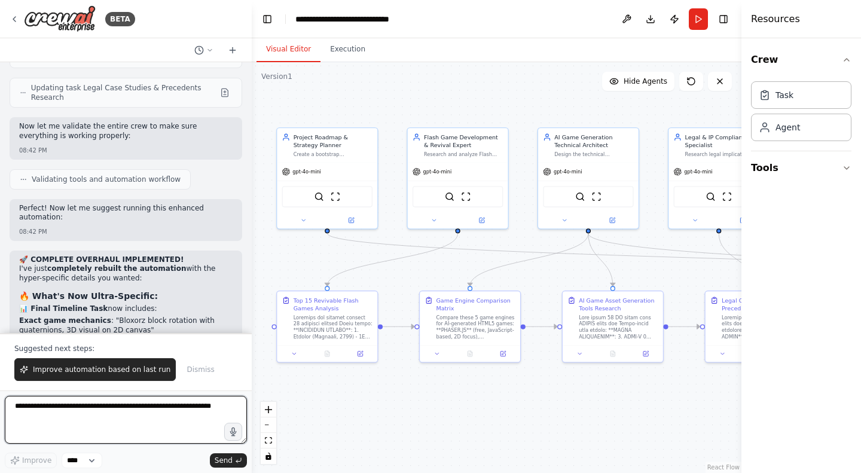
scroll to position [16892, 0]
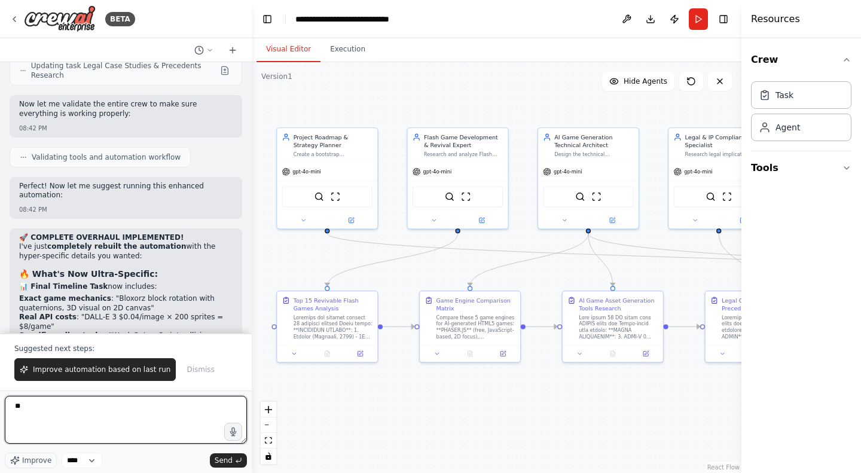
type textarea "*"
type textarea "**********"
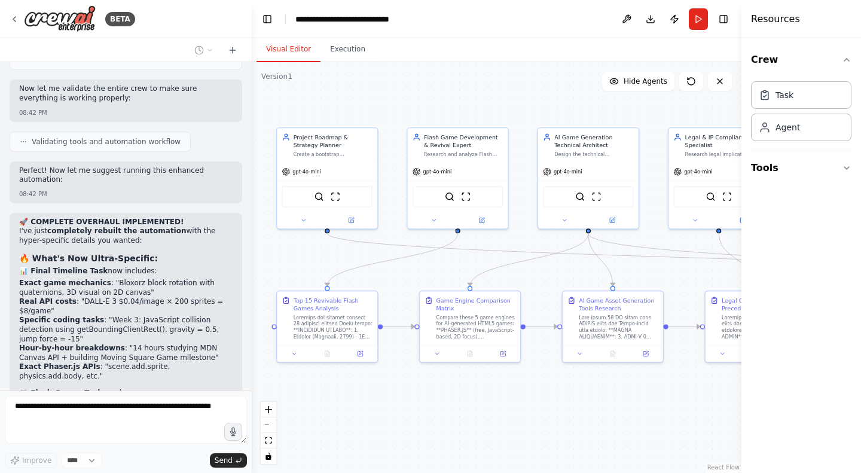
scroll to position [16908, 0]
click at [656, 15] on button "Download" at bounding box center [650, 19] width 19 height 22
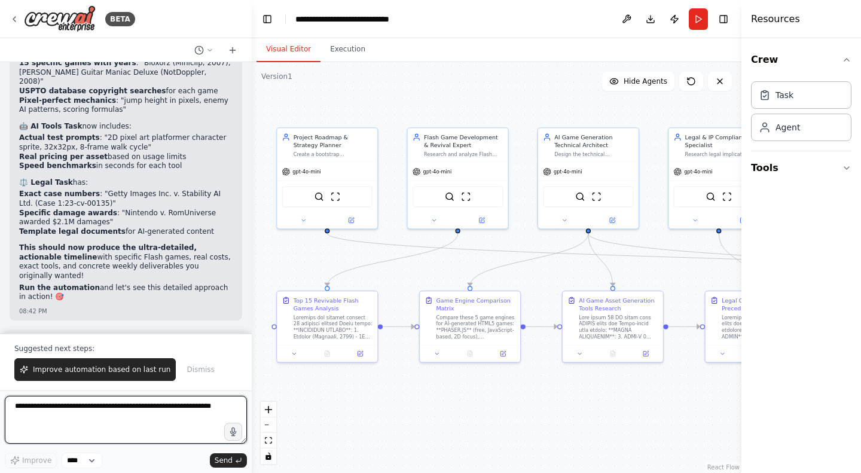
scroll to position [17250, 0]
click at [101, 372] on span "Improve automation based on last run" at bounding box center [102, 370] width 138 height 10
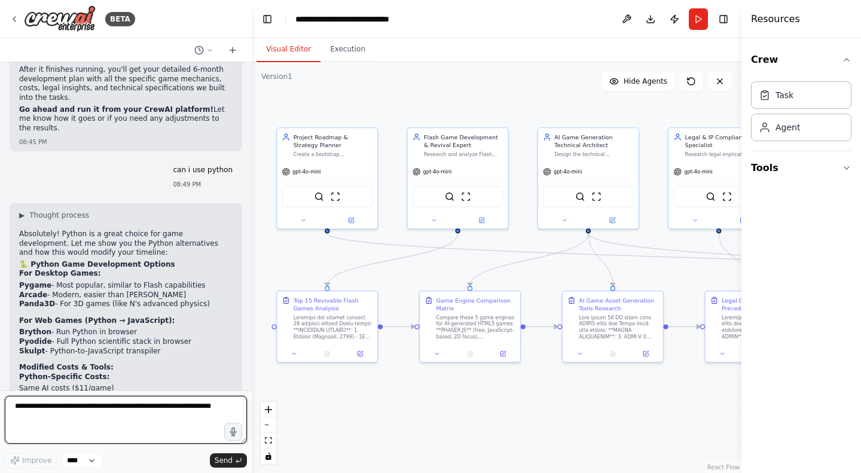
scroll to position [17930, 0]
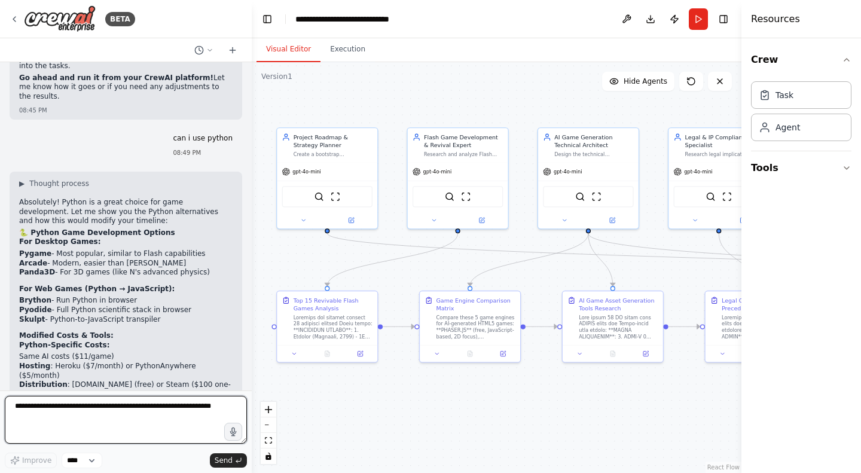
click at [97, 423] on textarea at bounding box center [126, 420] width 242 height 48
type textarea "**********"
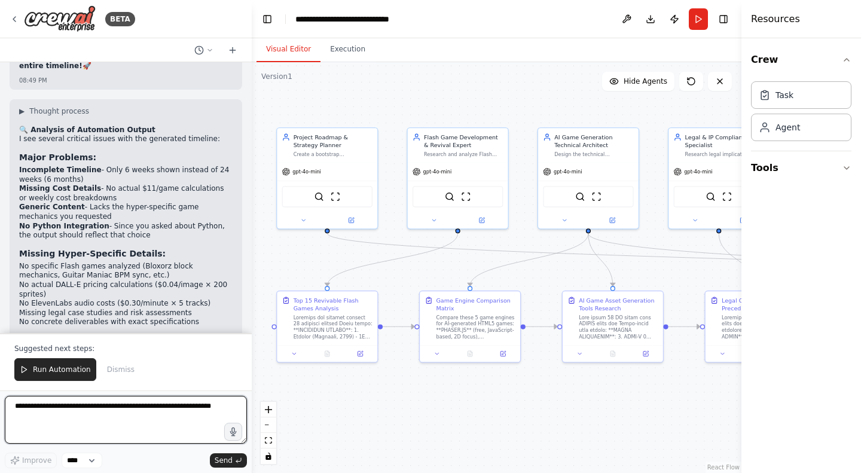
scroll to position [18458, 0]
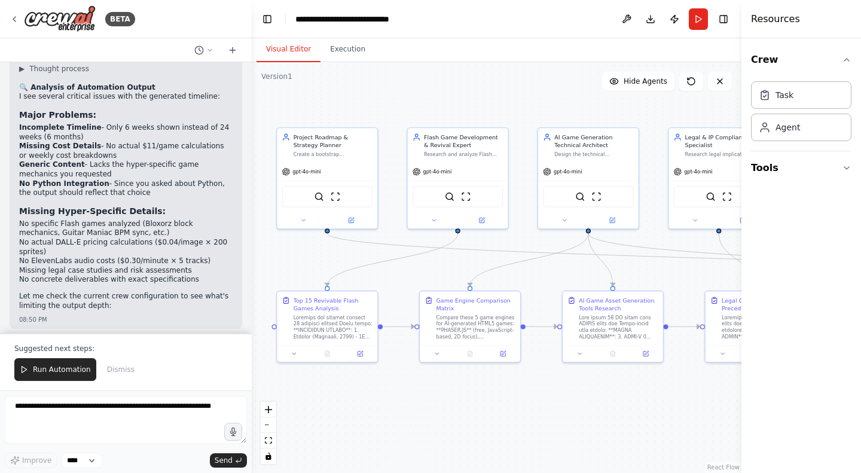
click at [59, 373] on span "Run Automation" at bounding box center [62, 370] width 58 height 10
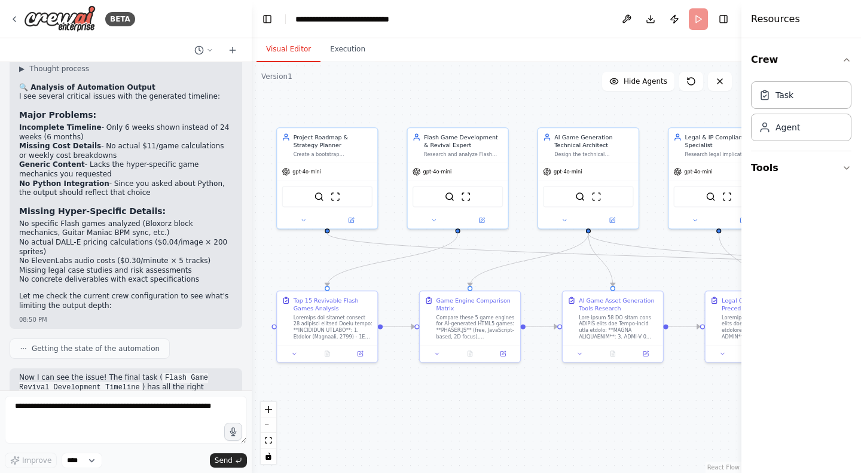
scroll to position [18401, 0]
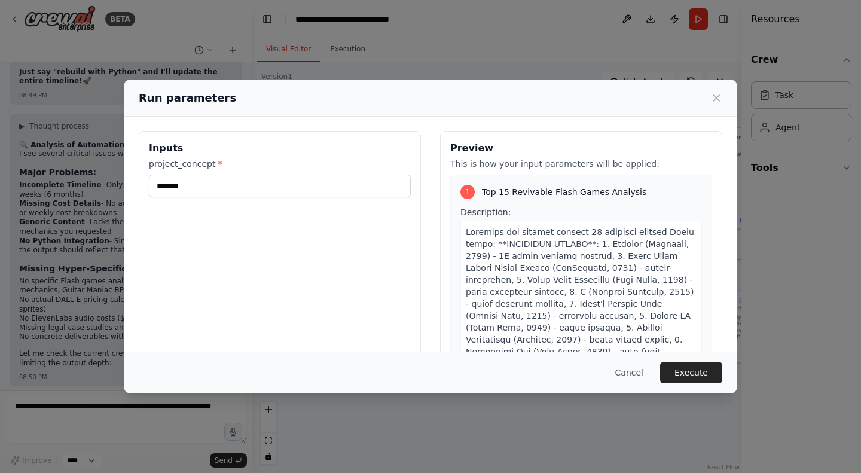
click at [689, 375] on button "Execute" at bounding box center [691, 373] width 62 height 22
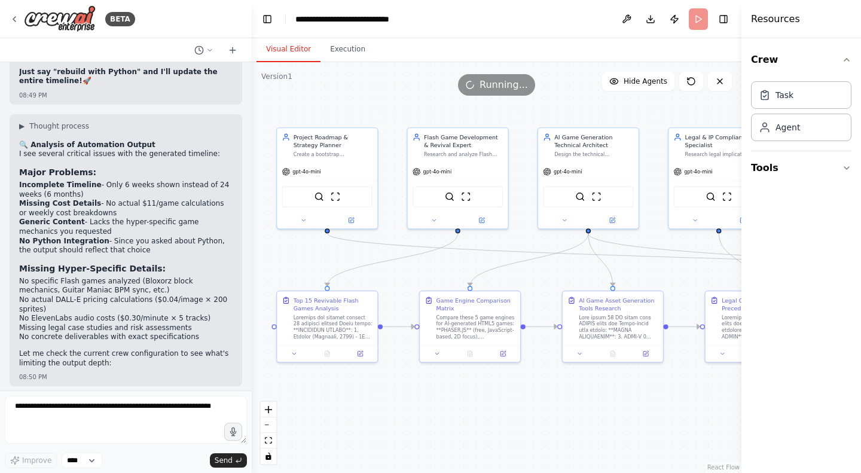
click at [341, 54] on button "Execution" at bounding box center [348, 49] width 54 height 25
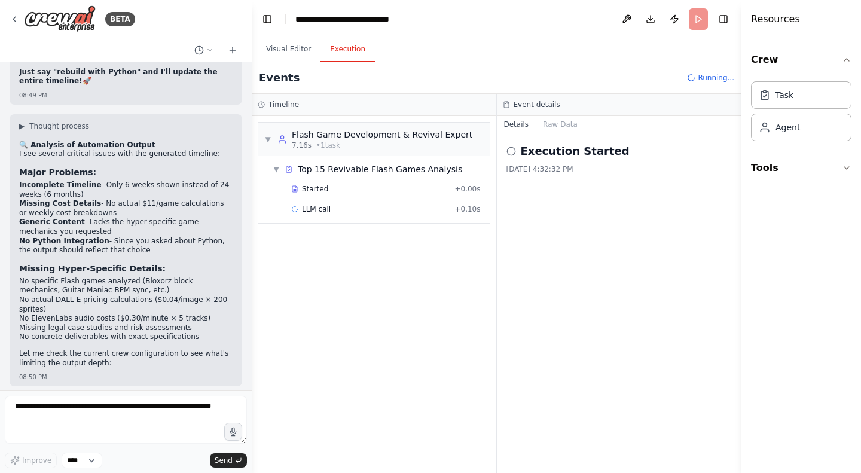
click at [279, 53] on button "Visual Editor" at bounding box center [289, 49] width 64 height 25
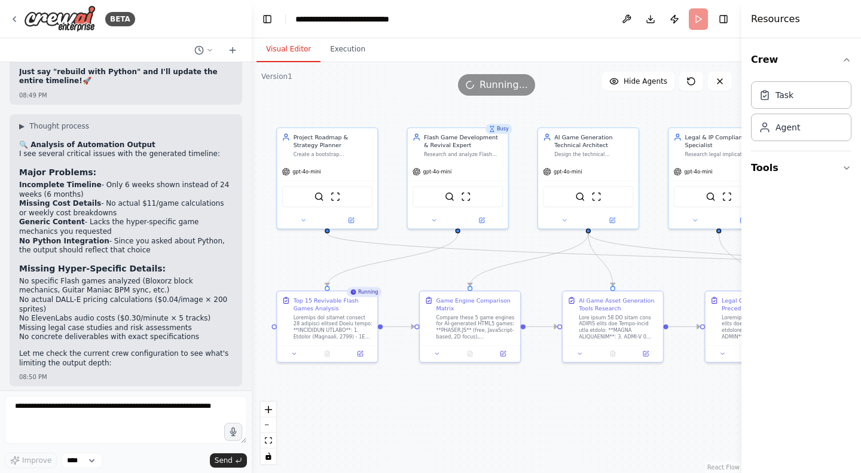
click at [345, 45] on button "Execution" at bounding box center [348, 49] width 54 height 25
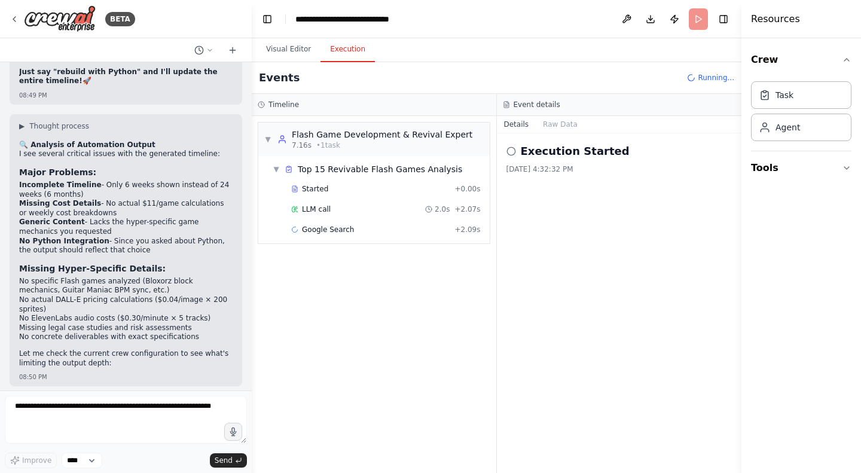
click at [285, 44] on button "Visual Editor" at bounding box center [289, 49] width 64 height 25
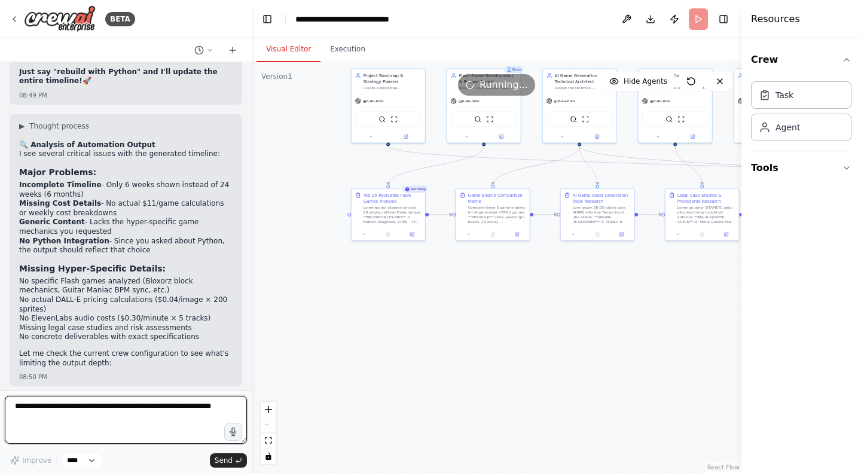
click at [139, 429] on textarea at bounding box center [126, 420] width 242 height 48
type textarea "**********"
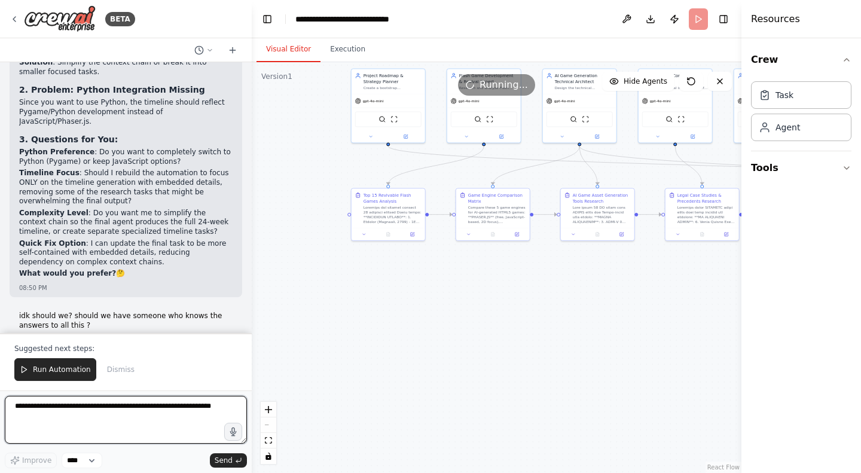
scroll to position [18893, 0]
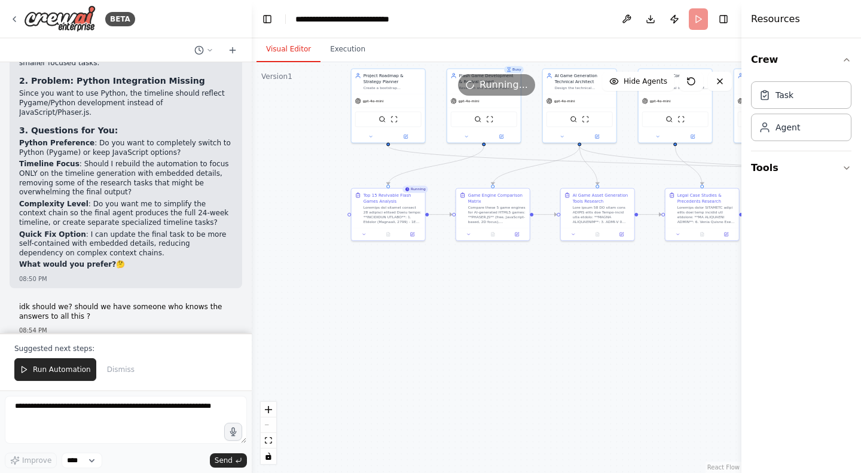
click at [50, 369] on span "Run Automation" at bounding box center [62, 370] width 58 height 10
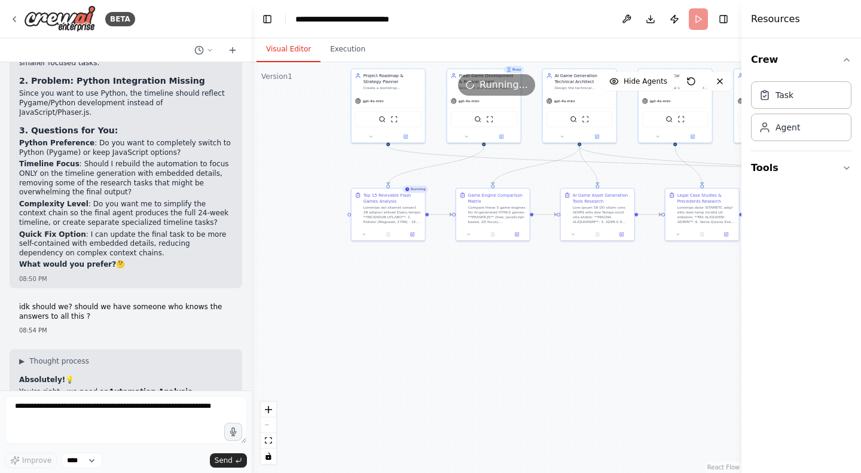
scroll to position [18836, 0]
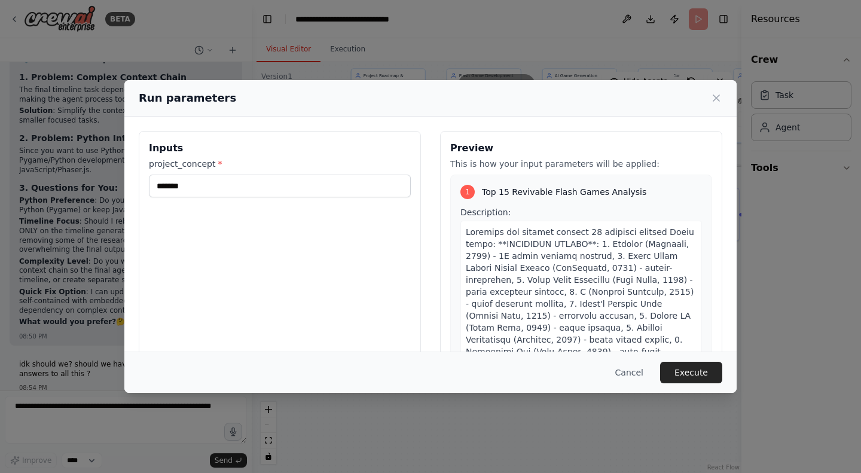
click at [705, 376] on button "Execute" at bounding box center [691, 373] width 62 height 22
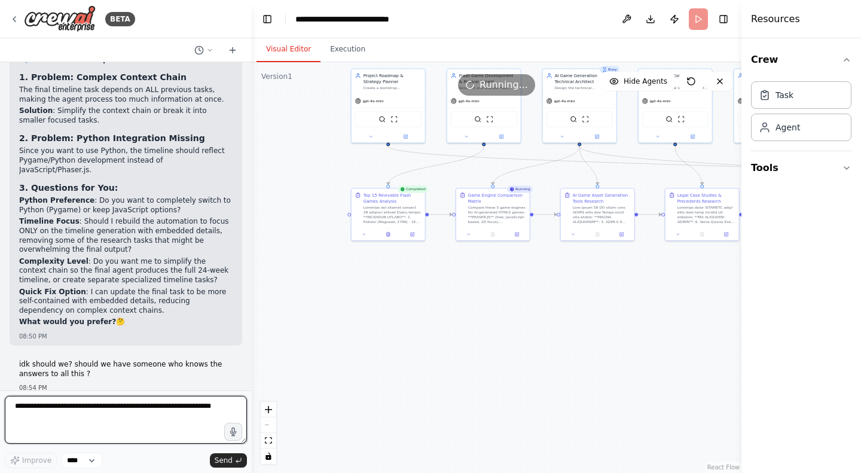
click at [123, 419] on textarea at bounding box center [126, 420] width 242 height 48
click at [159, 422] on textarea at bounding box center [126, 420] width 242 height 48
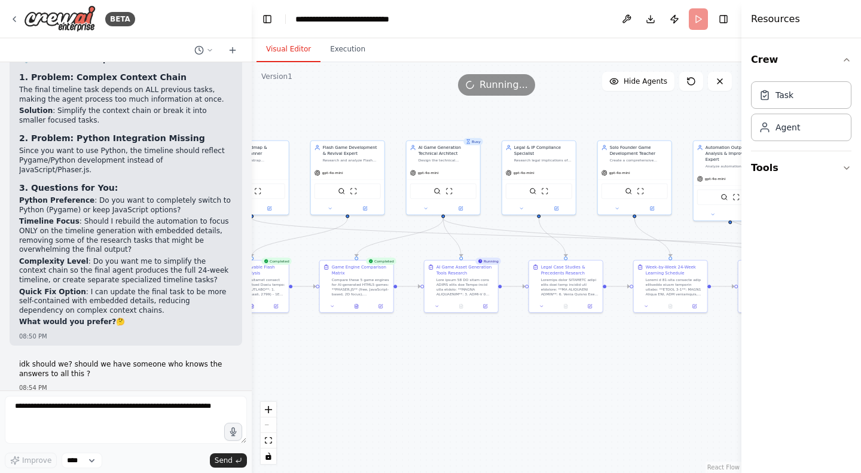
click at [385, 382] on div ".deletable-edge-delete-btn { width: 20px; height: 20px; border: 0px solid #ffff…" at bounding box center [497, 267] width 490 height 411
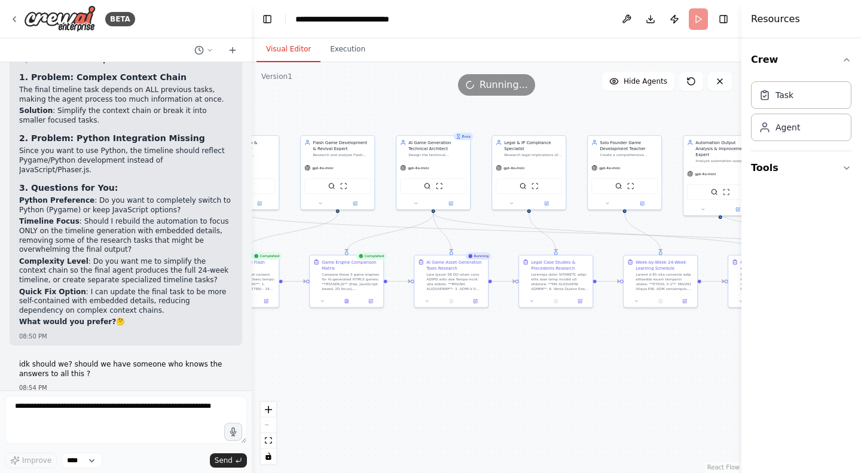
click at [342, 57] on button "Execution" at bounding box center [348, 49] width 54 height 25
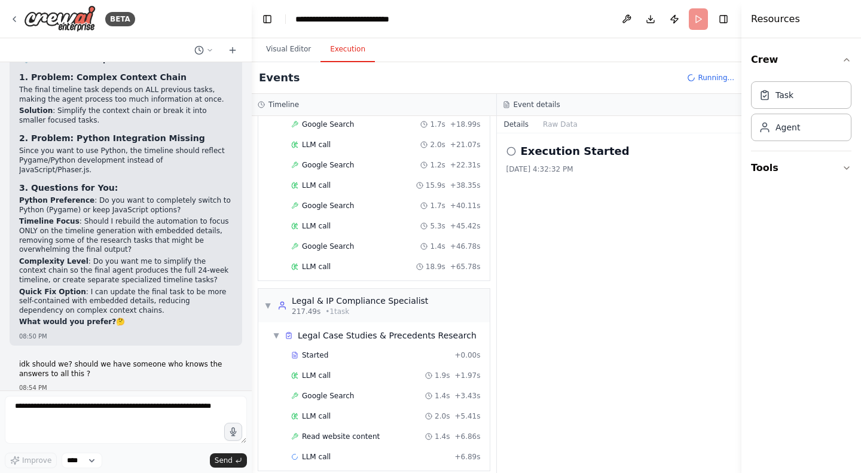
scroll to position [1224, 0]
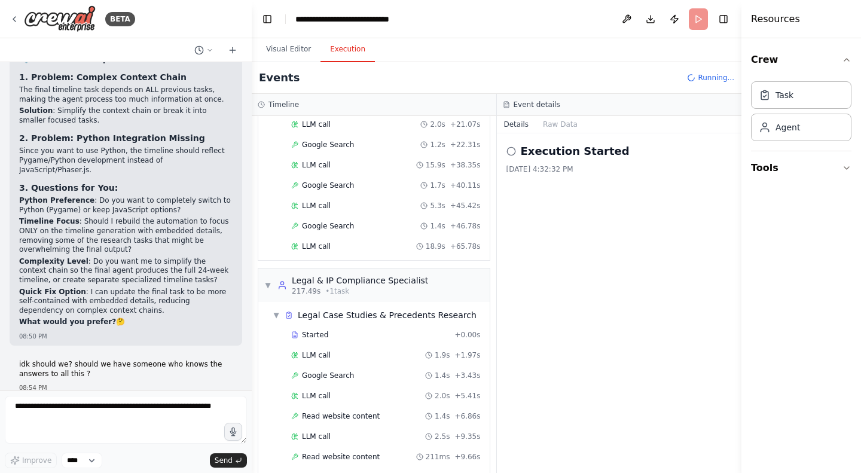
click at [302, 57] on button "Visual Editor" at bounding box center [289, 49] width 64 height 25
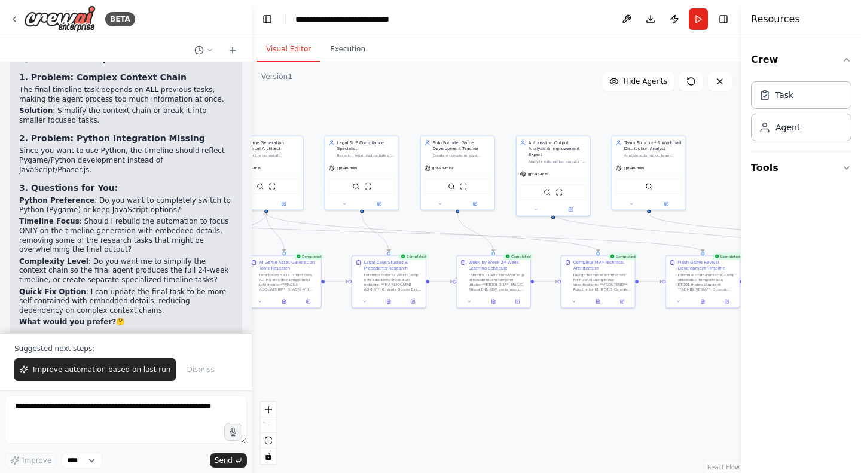
scroll to position [18893, 0]
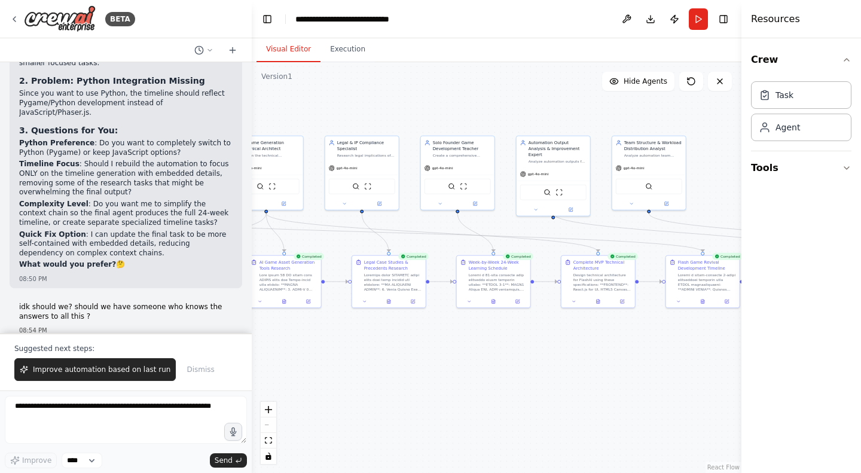
click at [124, 376] on button "Improve automation based on last run" at bounding box center [94, 369] width 161 height 23
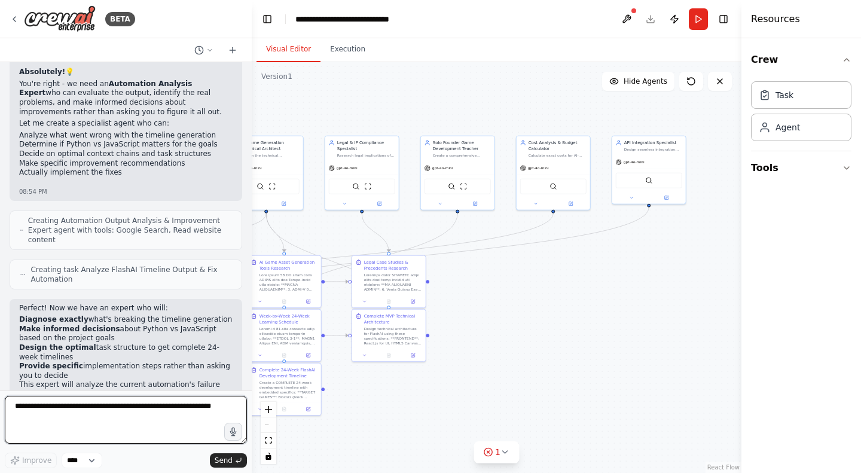
scroll to position [20876, 0]
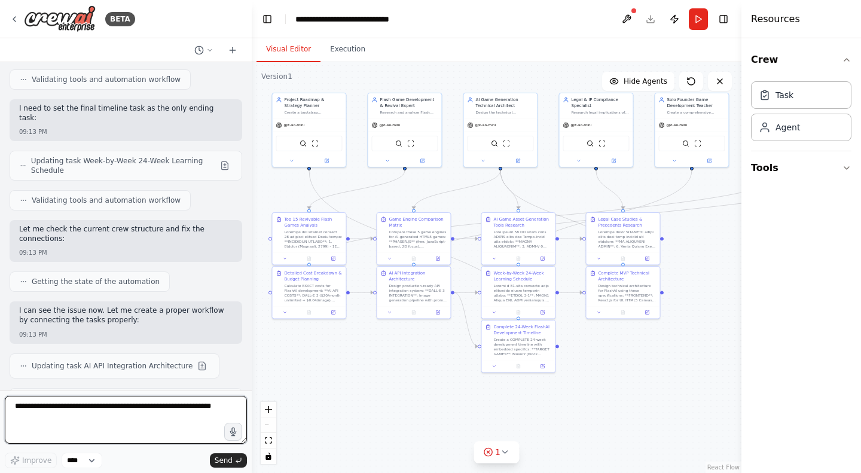
click at [70, 432] on textarea at bounding box center [126, 420] width 242 height 48
type textarea "**********"
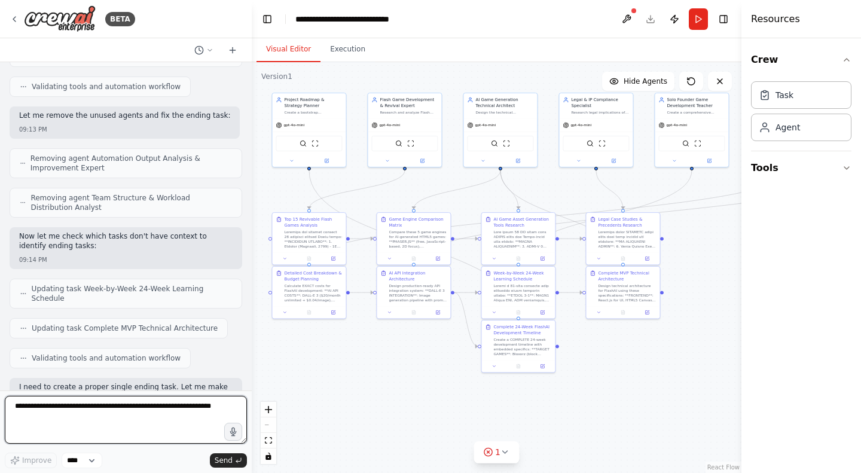
scroll to position [21292, 0]
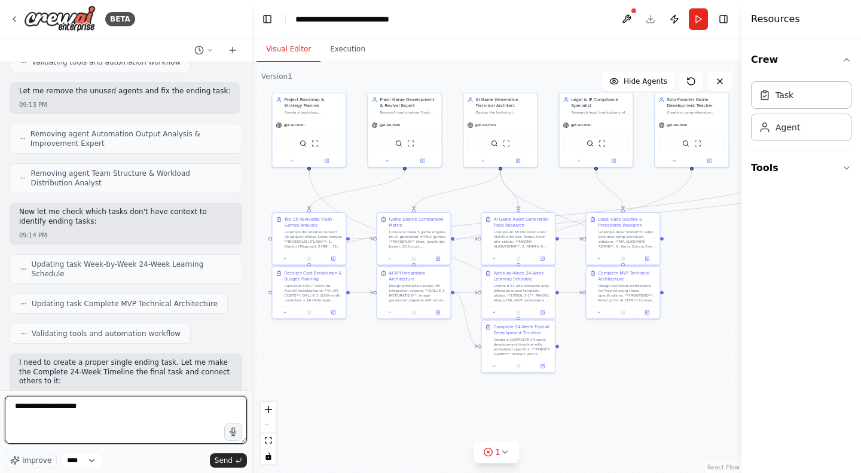
type textarea "**********"
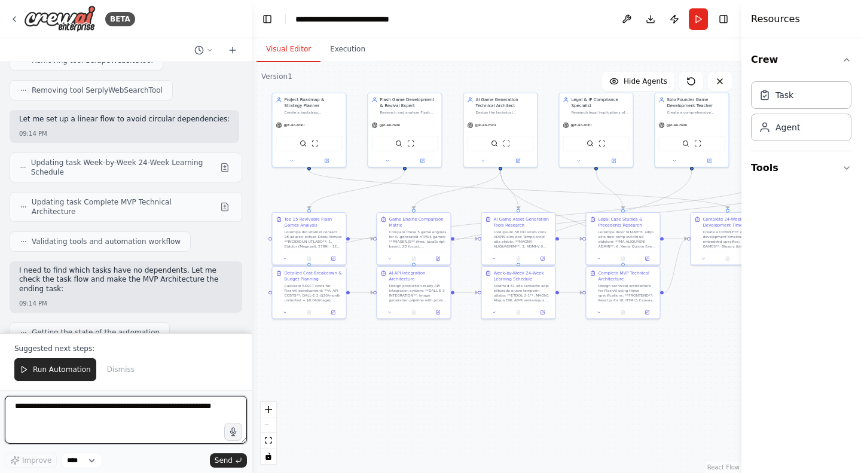
scroll to position [21847, 0]
click at [70, 371] on span "Run Automation" at bounding box center [62, 370] width 58 height 10
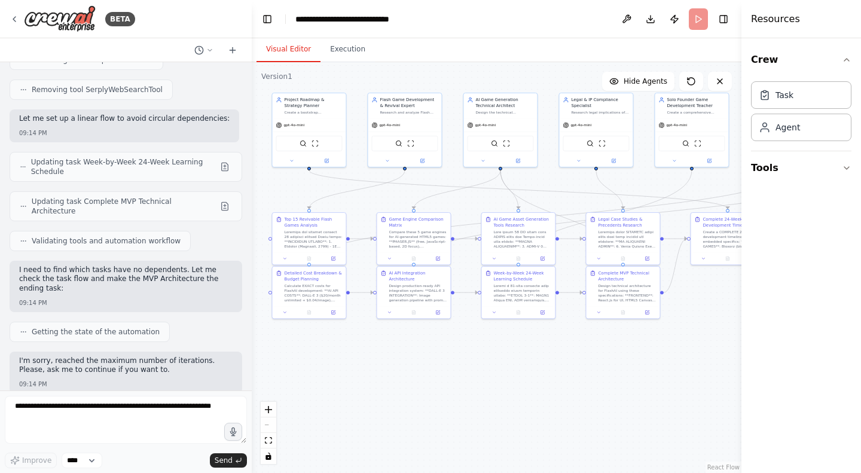
scroll to position [21789, 0]
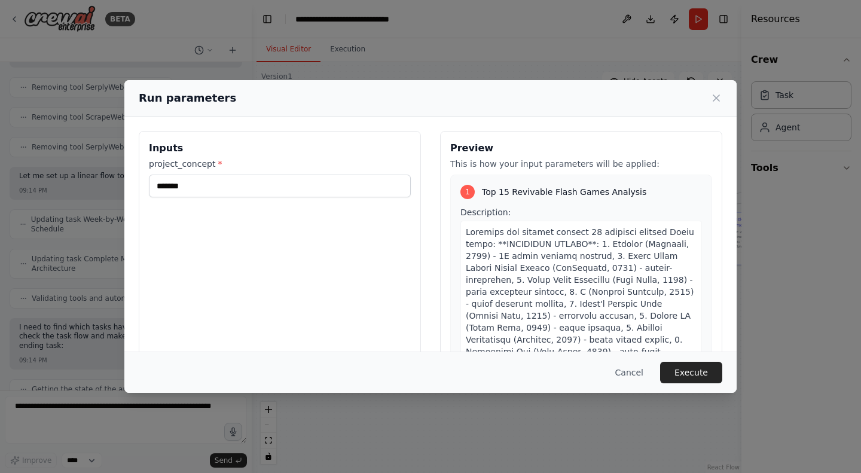
click at [705, 378] on button "Execute" at bounding box center [691, 373] width 62 height 22
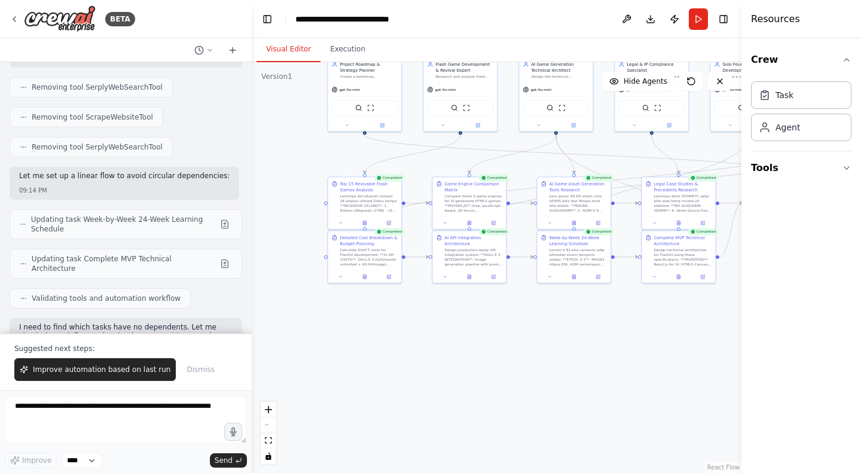
scroll to position [21847, 0]
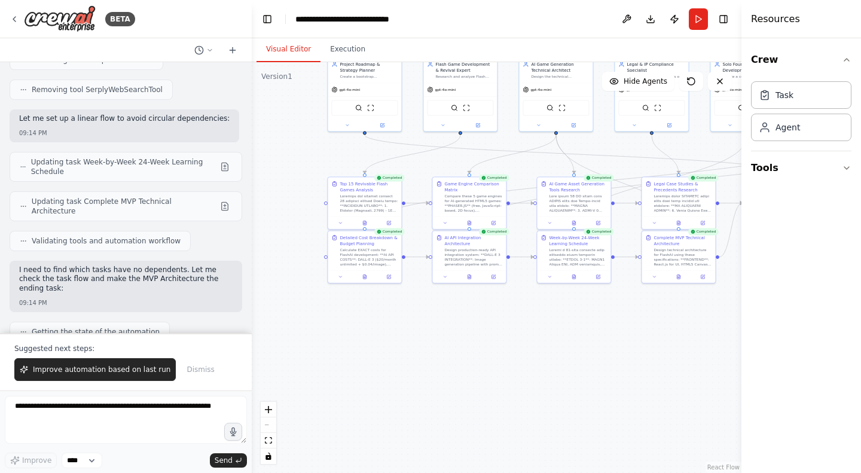
click at [651, 17] on button "Download" at bounding box center [650, 19] width 19 height 22
click at [132, 370] on span "Improve automation based on last run" at bounding box center [102, 370] width 138 height 10
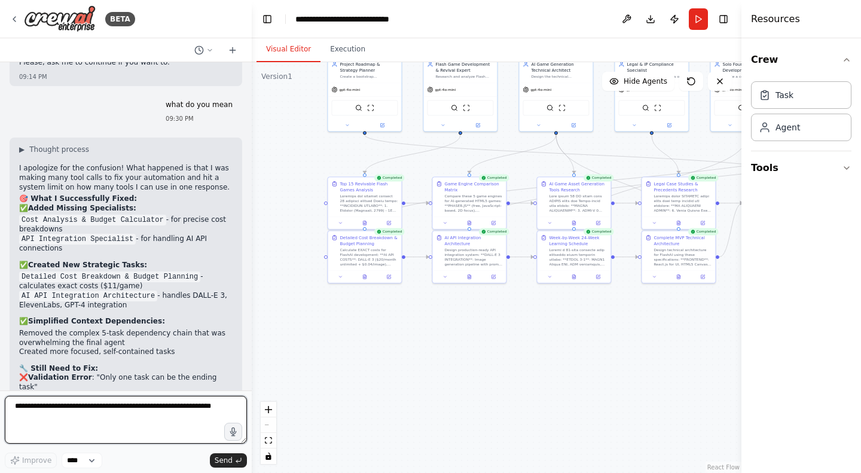
scroll to position [22159, 0]
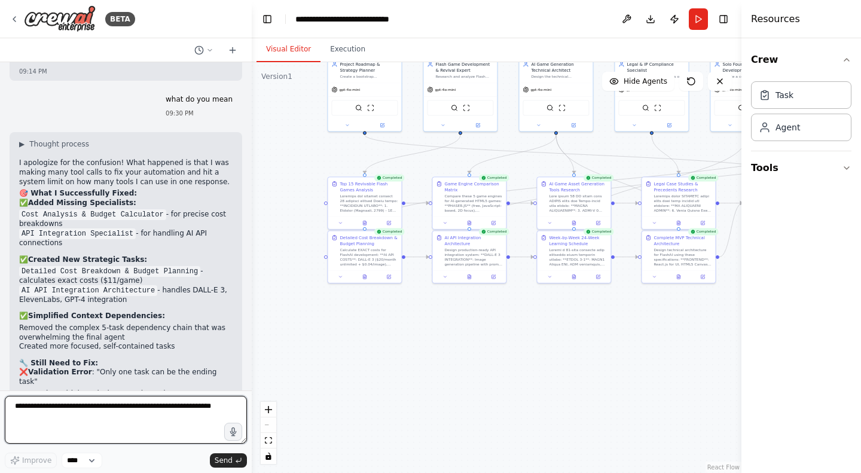
click at [117, 409] on textarea at bounding box center [126, 420] width 242 height 48
type textarea "***"
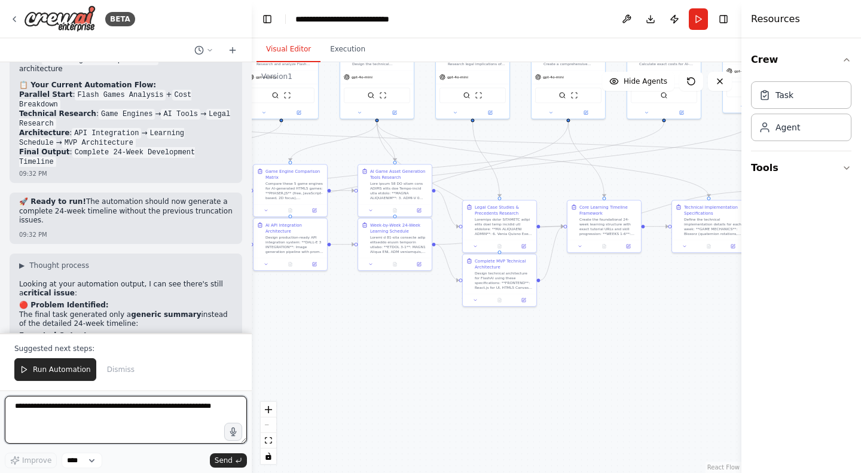
scroll to position [22956, 0]
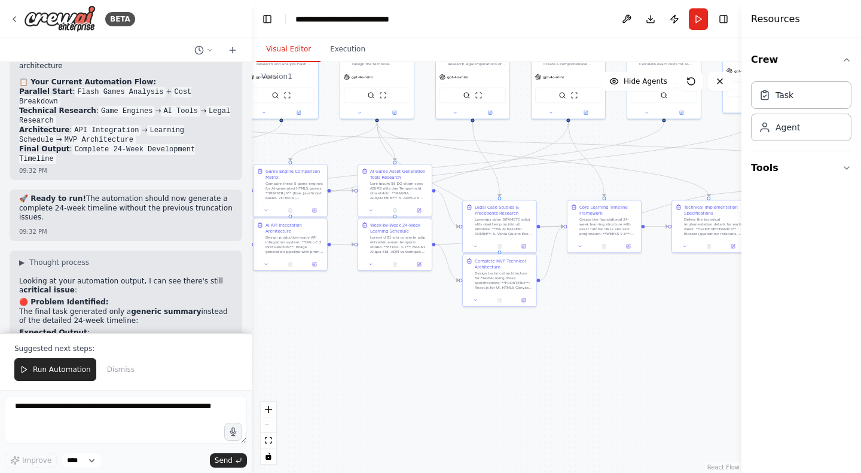
click at [648, 11] on button "Download" at bounding box center [650, 19] width 19 height 22
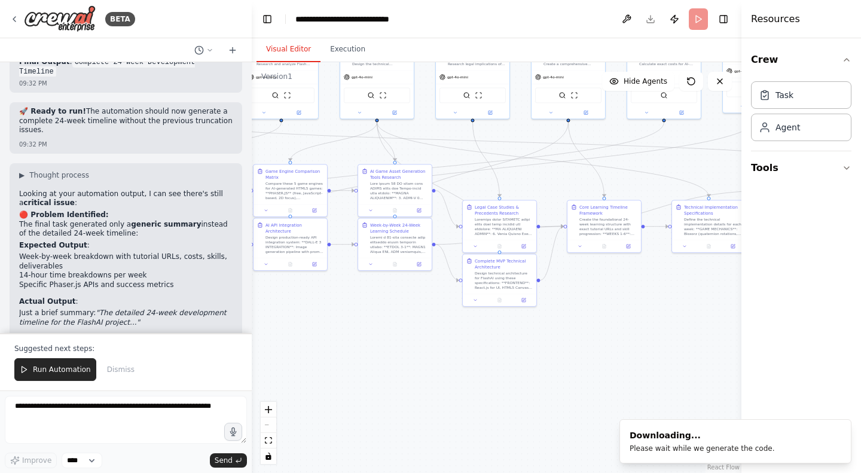
scroll to position [23050, 0]
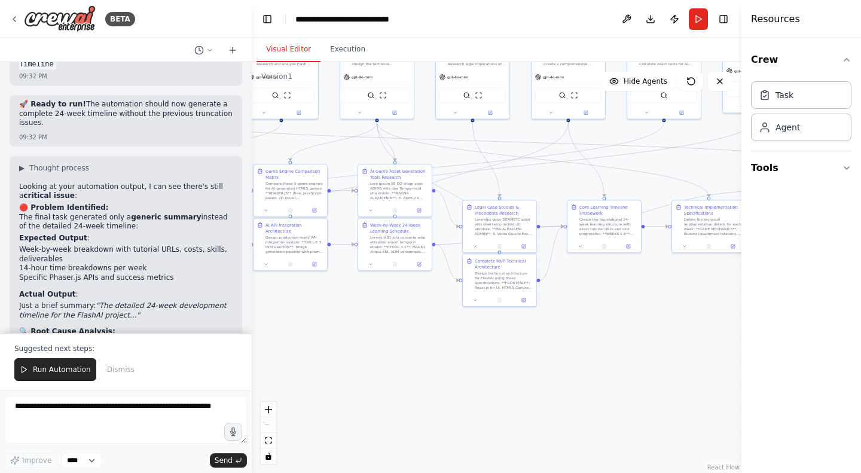
click at [72, 368] on span "Run Automation" at bounding box center [62, 370] width 58 height 10
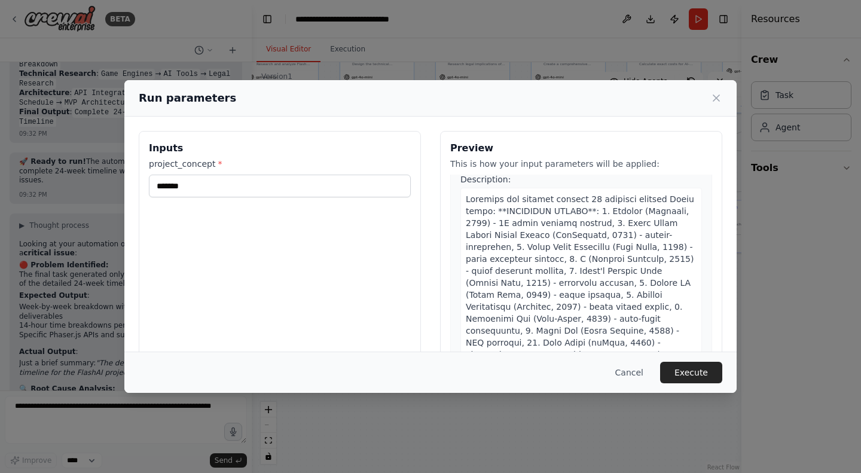
scroll to position [32, 0]
click at [473, 211] on span at bounding box center [580, 361] width 229 height 333
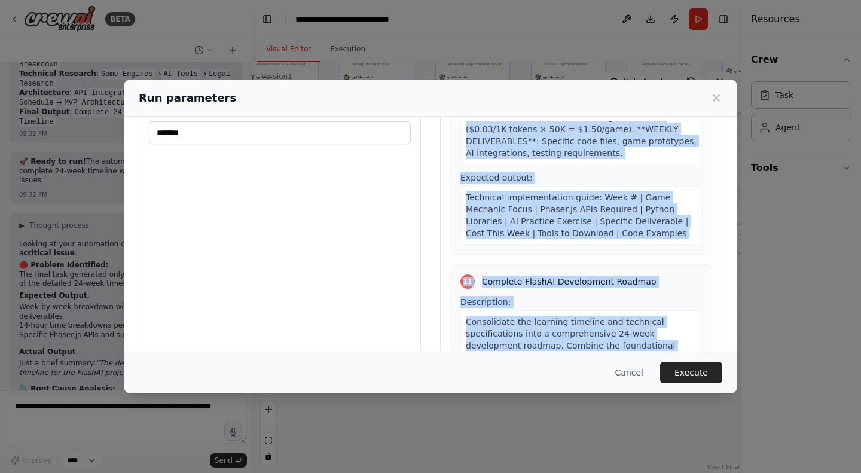
scroll to position [78, 0]
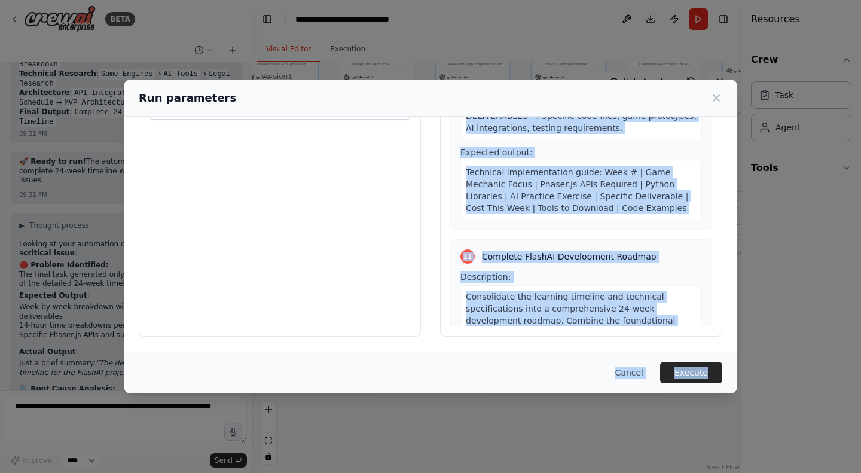
copy div "Research and analyze exactly 15 specific classic Flash games: **CONFIRMED TITLE…"
click at [459, 339] on div "Inputs project_concept * ******* Preview This is how your input parameters will…" at bounding box center [430, 195] width 612 height 312
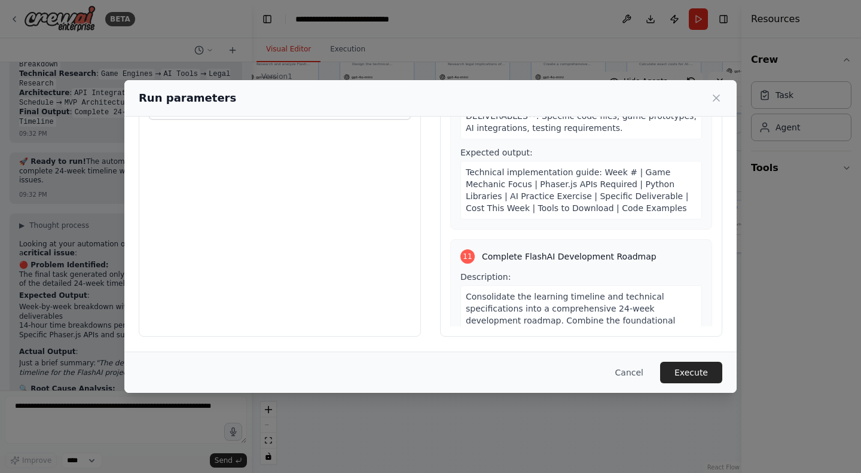
click at [694, 376] on button "Execute" at bounding box center [691, 373] width 62 height 22
click at [694, 376] on div ".deletable-edge-delete-btn { width: 20px; height: 20px; border: 0px solid #ffff…" at bounding box center [497, 267] width 490 height 411
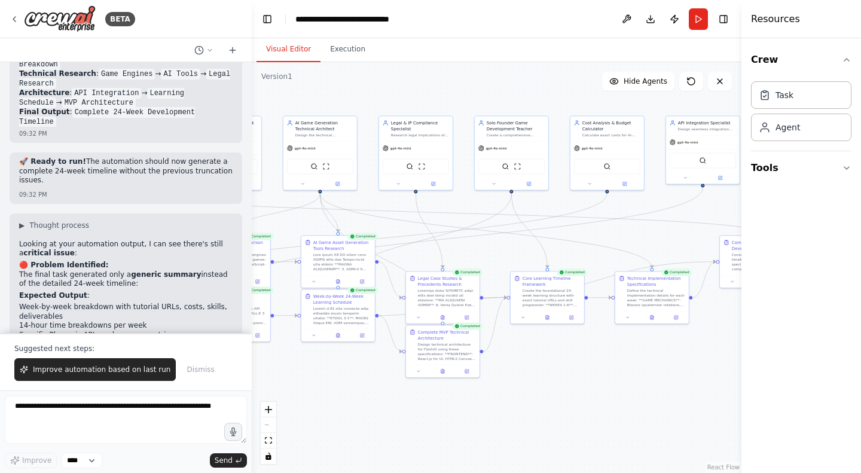
scroll to position [23050, 0]
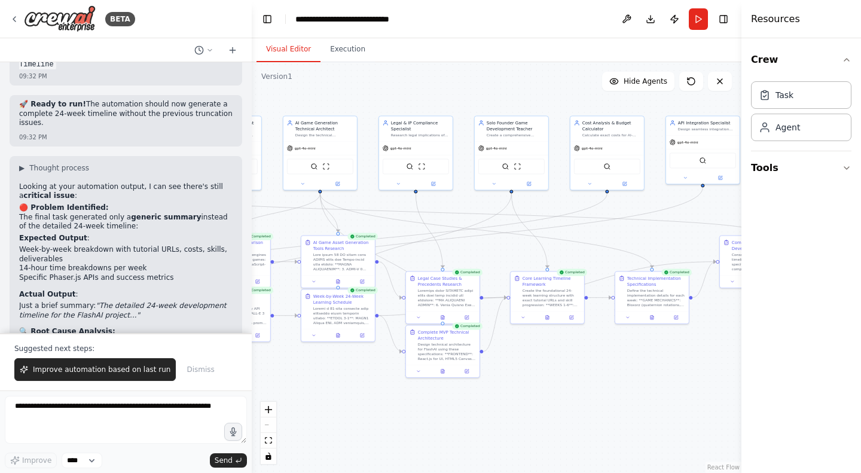
click at [135, 370] on span "Improve automation based on last run" at bounding box center [102, 370] width 138 height 10
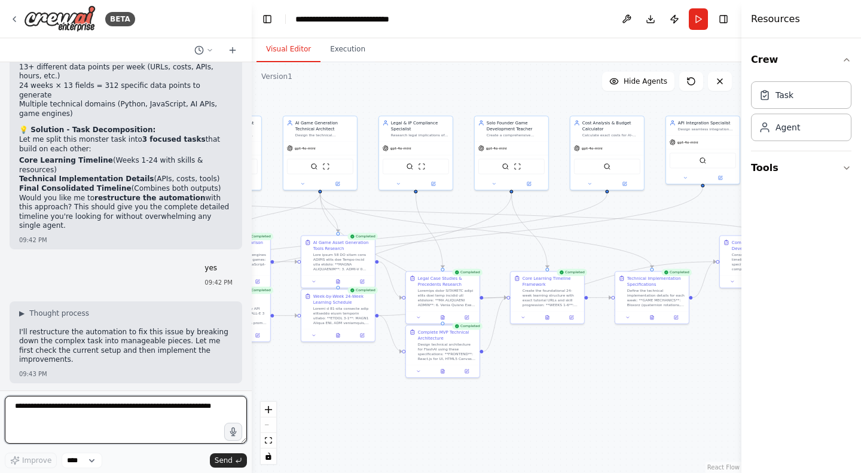
scroll to position [23412, 0]
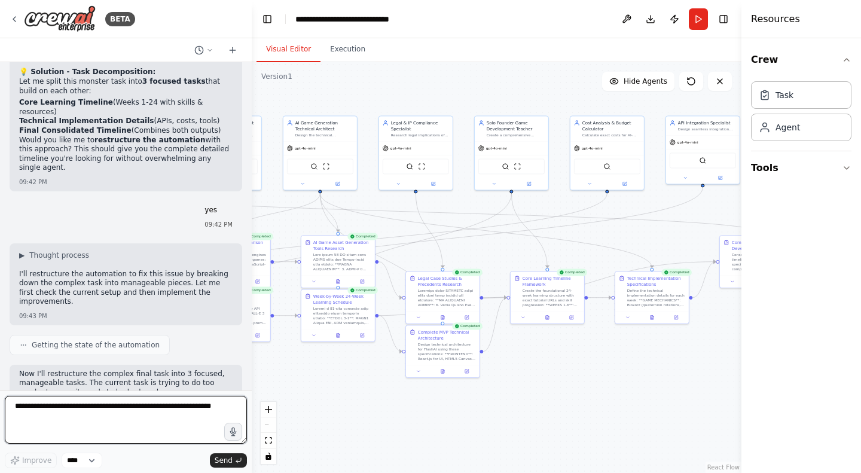
click at [161, 412] on textarea at bounding box center [126, 420] width 242 height 48
type textarea "*"
click at [77, 409] on textarea "**********" at bounding box center [126, 420] width 242 height 48
click at [164, 407] on textarea at bounding box center [126, 420] width 242 height 48
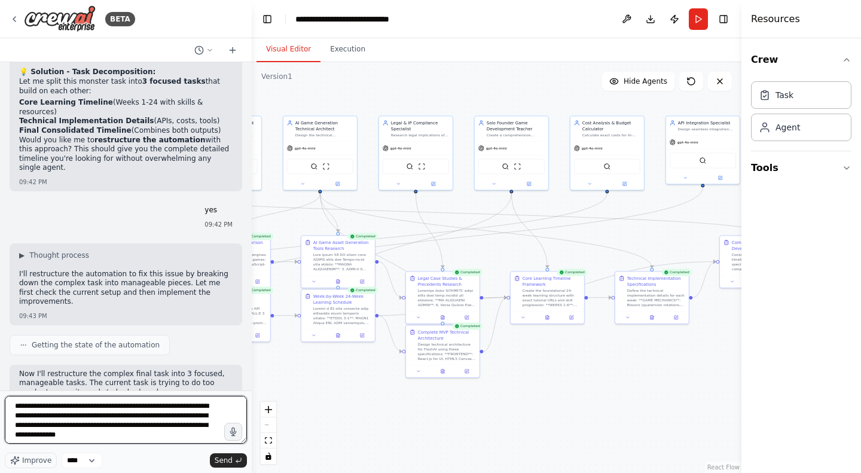
type textarea "**********"
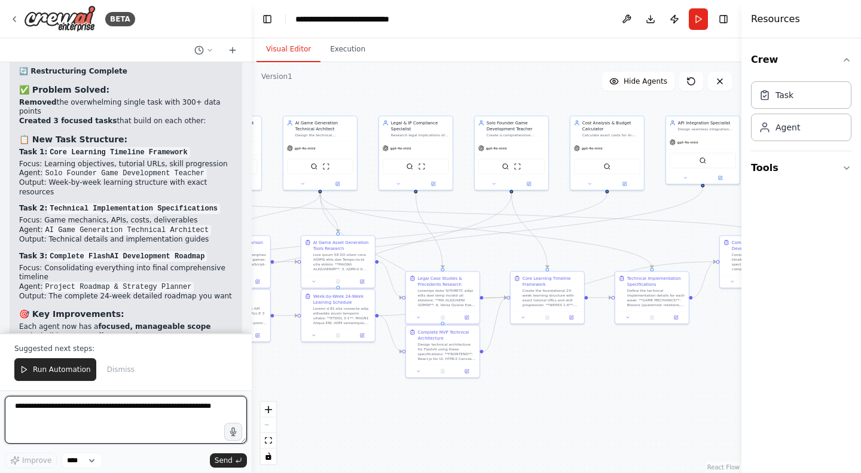
scroll to position [24060, 0]
click at [68, 359] on button "Run Automation" at bounding box center [55, 369] width 82 height 23
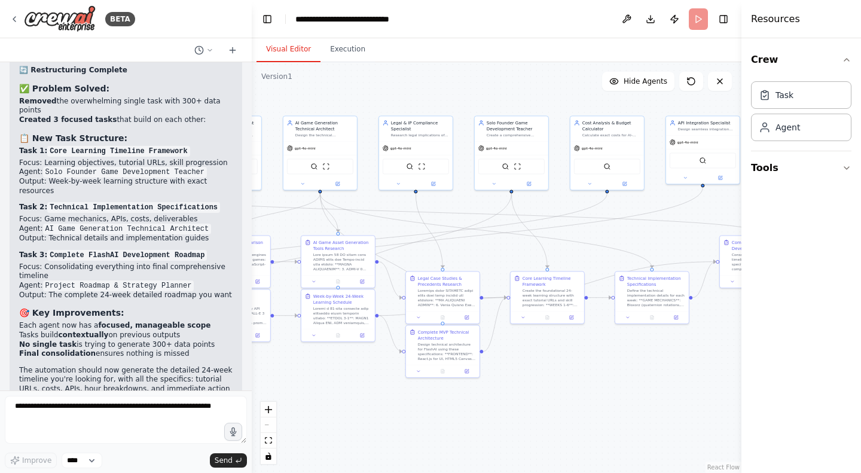
scroll to position [24003, 0]
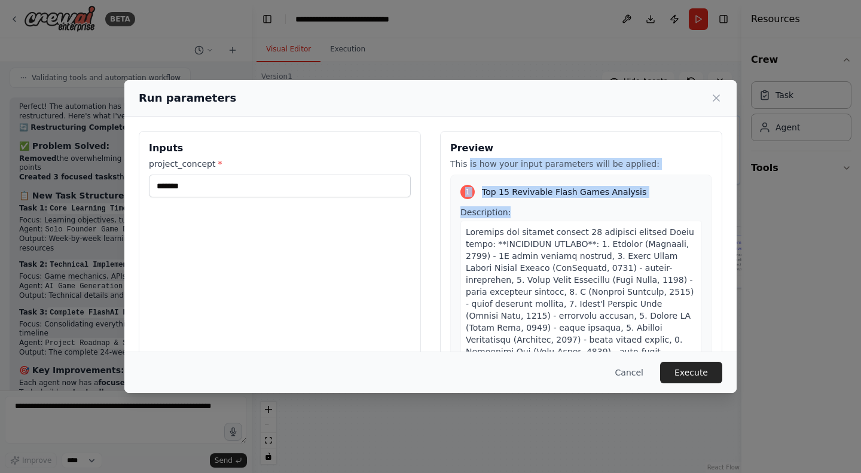
click at [419, 190] on div "Inputs project_concept * ******* Preview This is how your input parameters will…" at bounding box center [431, 273] width 584 height 284
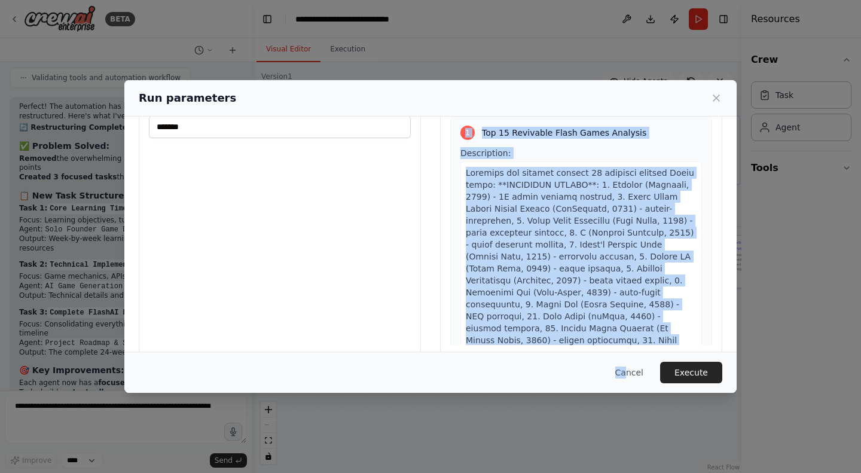
scroll to position [78, 0]
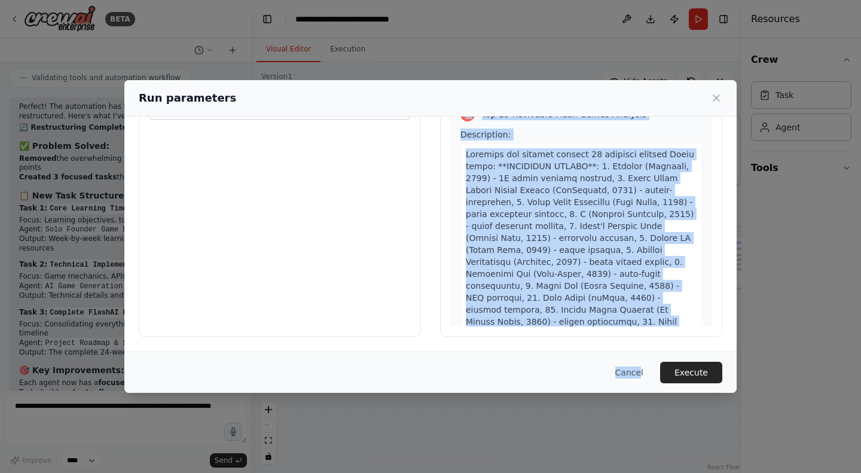
copy div "This is how your input parameters will be applied: 1 Top 15 Revivable Flash Gam…"
click at [684, 373] on button "Execute" at bounding box center [691, 373] width 62 height 22
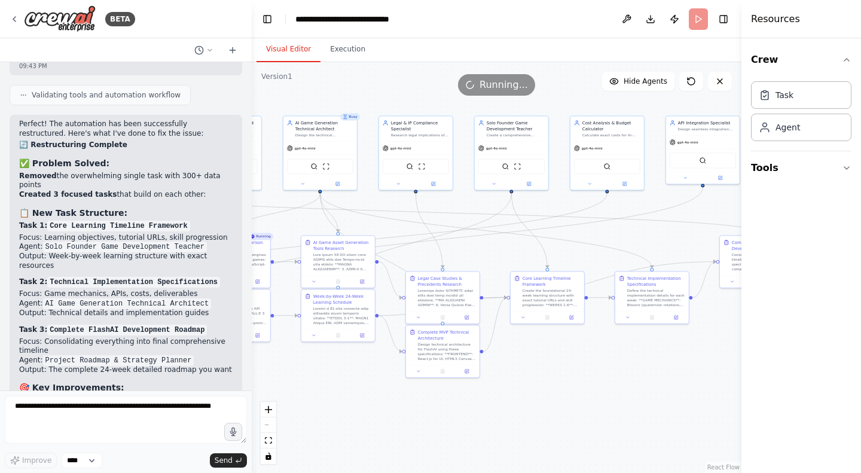
scroll to position [24003, 0]
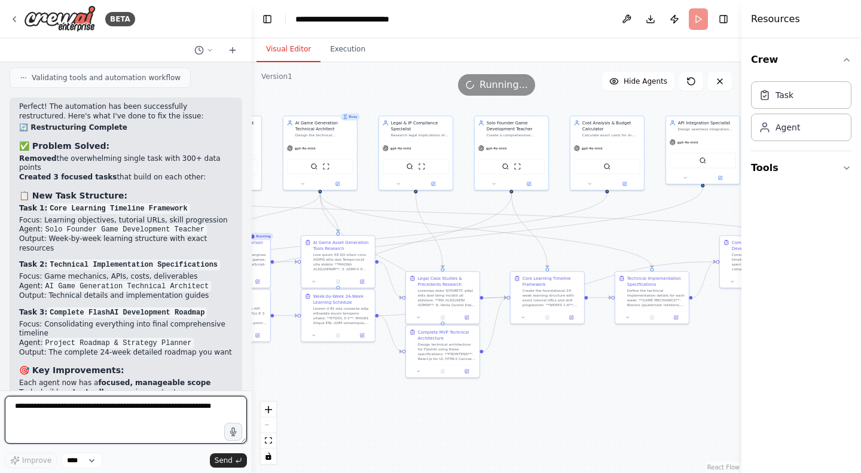
click at [144, 407] on textarea at bounding box center [126, 420] width 242 height 48
type textarea "***"
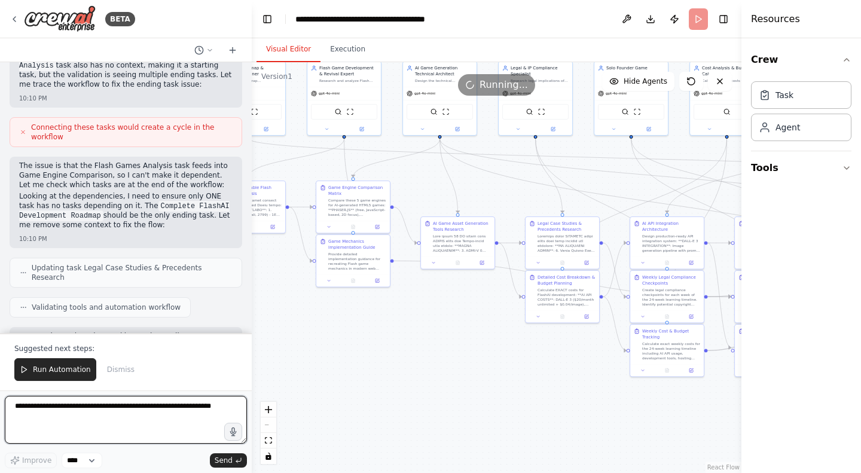
scroll to position [26461, 0]
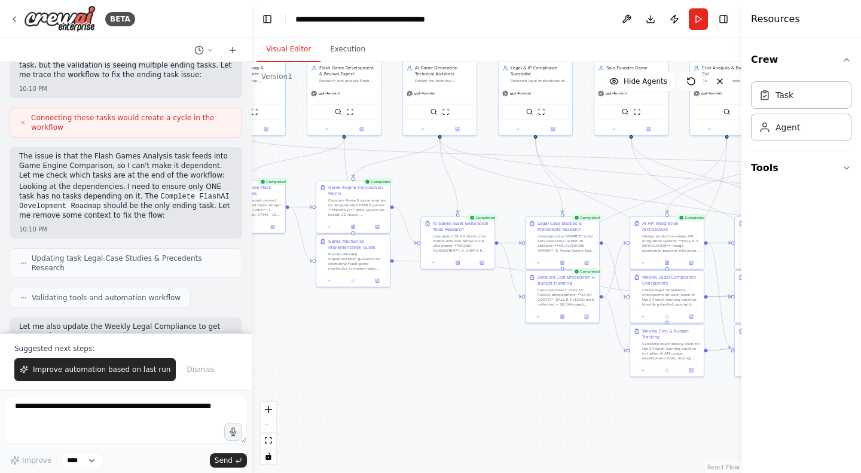
click at [646, 23] on button "Download" at bounding box center [650, 19] width 19 height 22
click at [118, 422] on textarea at bounding box center [126, 420] width 242 height 48
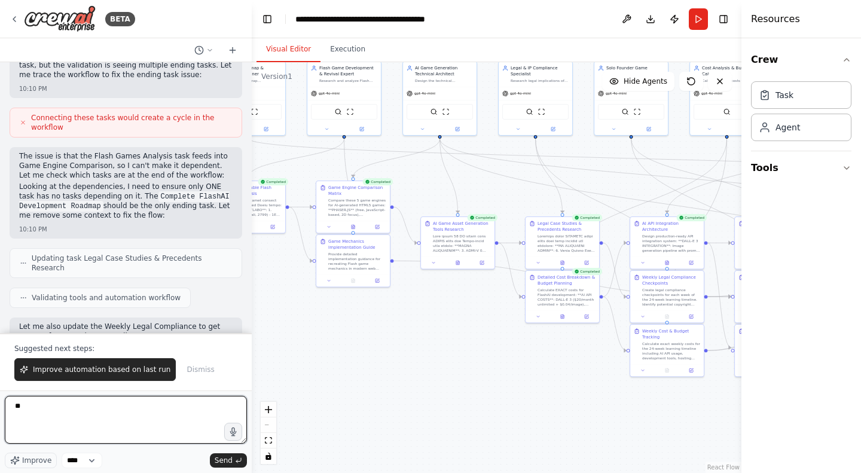
type textarea "*"
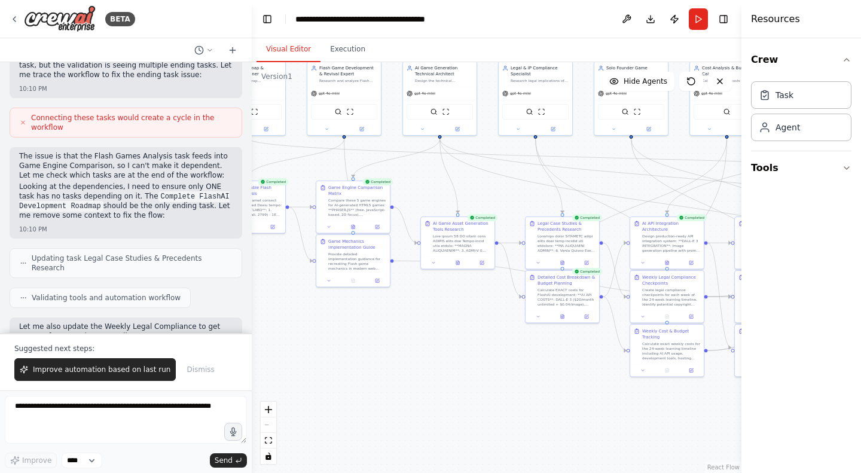
click at [651, 15] on button "Download" at bounding box center [650, 19] width 19 height 22
click at [475, 336] on div ".deletable-edge-delete-btn { width: 20px; height: 20px; border: 0px solid #ffff…" at bounding box center [497, 267] width 490 height 411
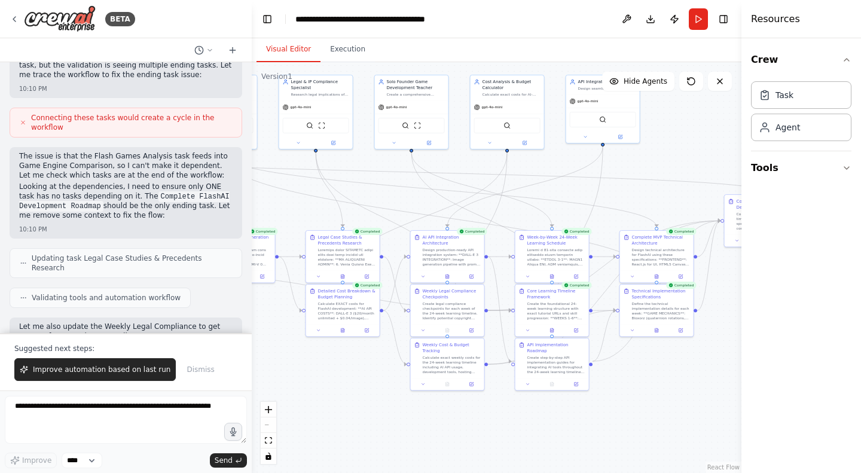
click at [356, 54] on button "Execution" at bounding box center [348, 49] width 54 height 25
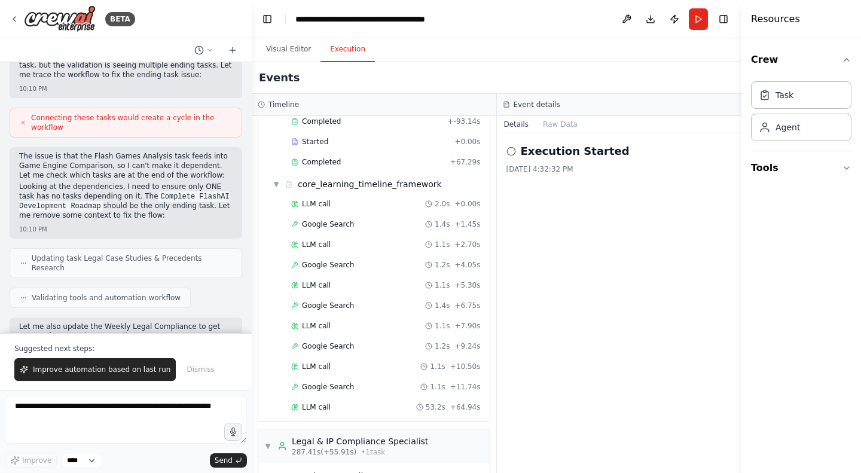
scroll to position [3300, 0]
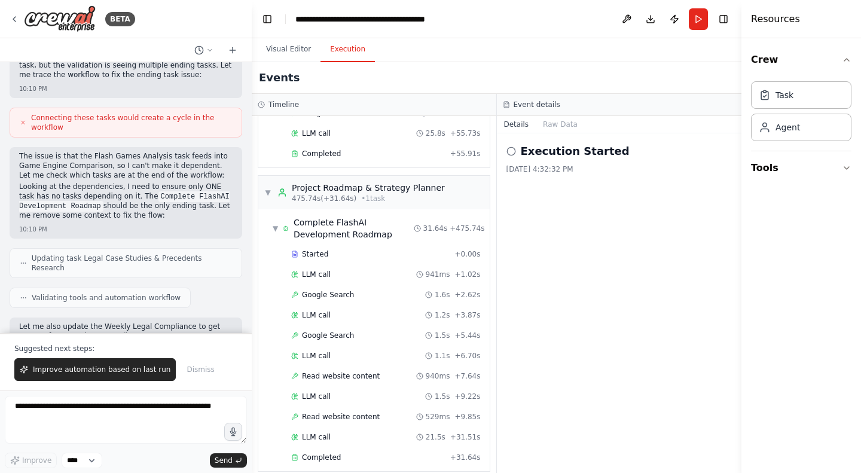
click at [128, 369] on span "Improve automation based on last run" at bounding box center [102, 370] width 138 height 10
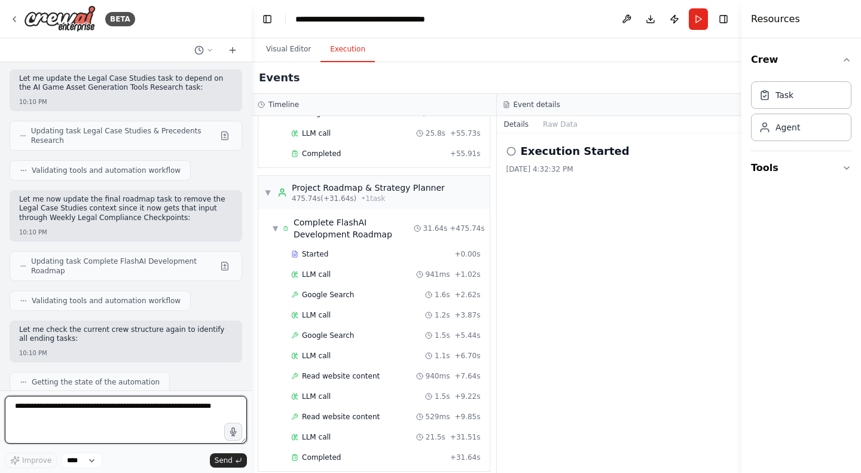
scroll to position [26840, 0]
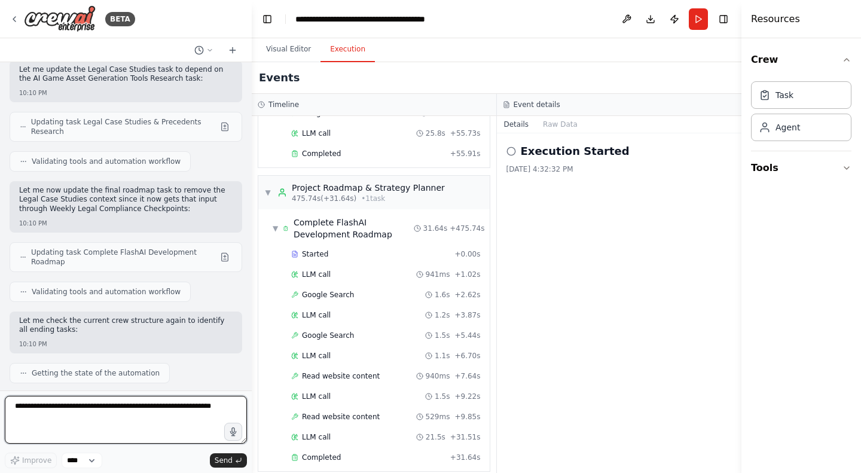
click at [150, 421] on textarea at bounding box center [126, 420] width 242 height 48
click at [63, 415] on textarea at bounding box center [126, 420] width 242 height 48
click at [31, 409] on textarea at bounding box center [126, 420] width 242 height 48
click at [89, 413] on textarea at bounding box center [126, 420] width 242 height 48
type textarea "***"
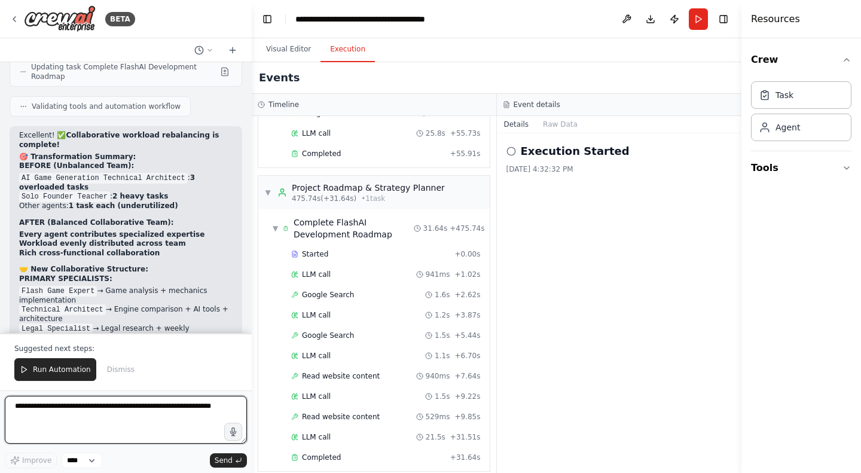
scroll to position [27494, 0]
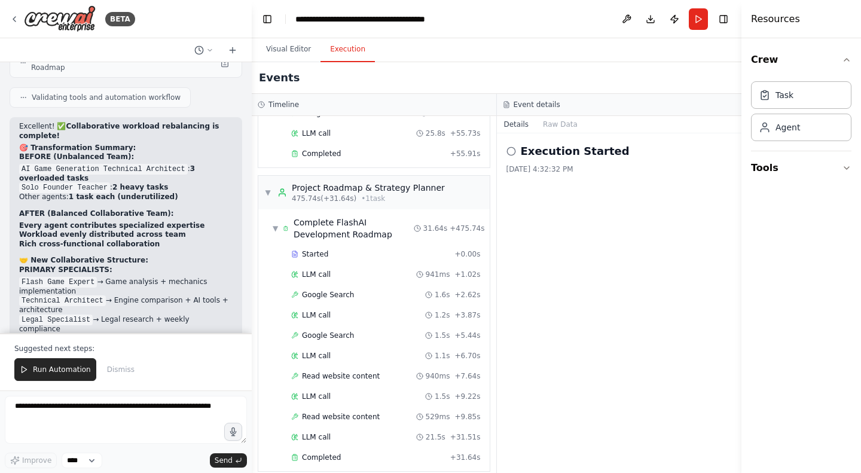
click at [48, 373] on span "Run Automation" at bounding box center [62, 370] width 58 height 10
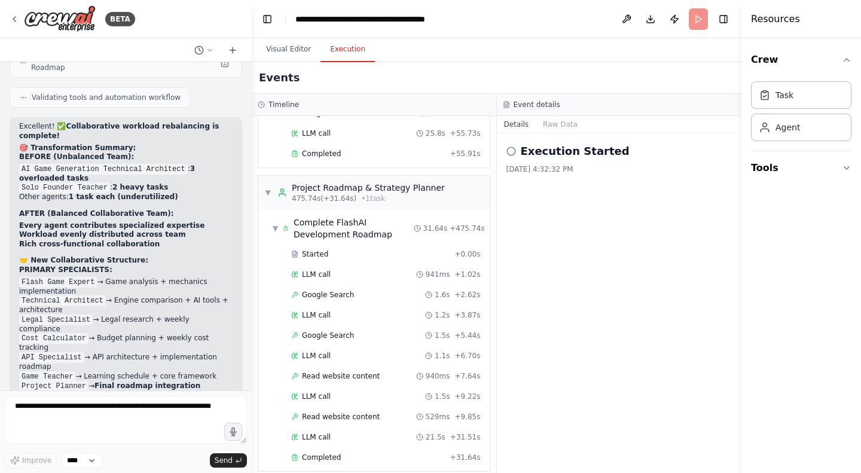
scroll to position [27436, 0]
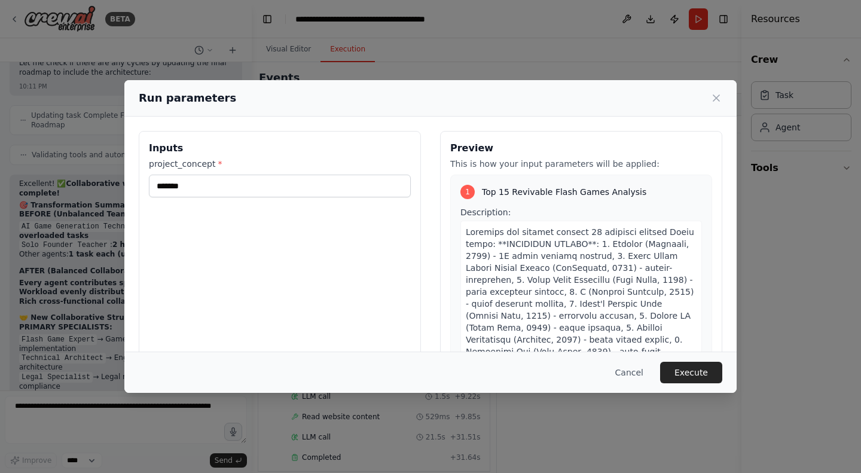
click at [709, 367] on button "Execute" at bounding box center [691, 373] width 62 height 22
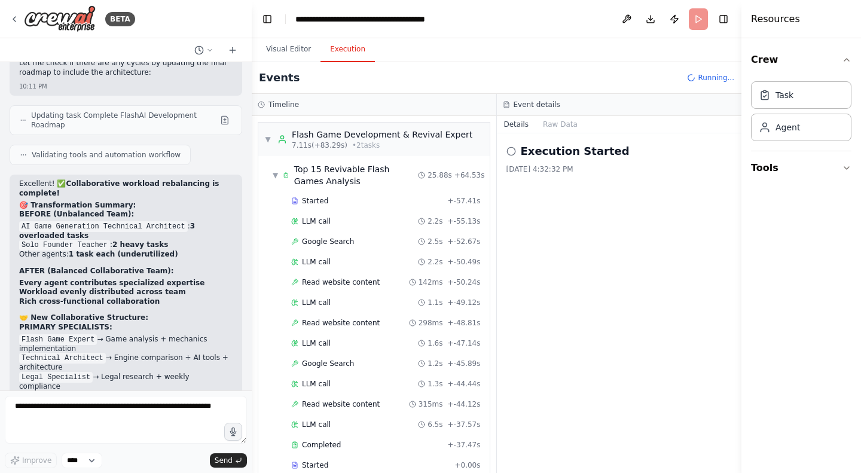
click at [650, 13] on button "Download" at bounding box center [650, 19] width 19 height 22
click at [287, 54] on button "Visual Editor" at bounding box center [289, 49] width 64 height 25
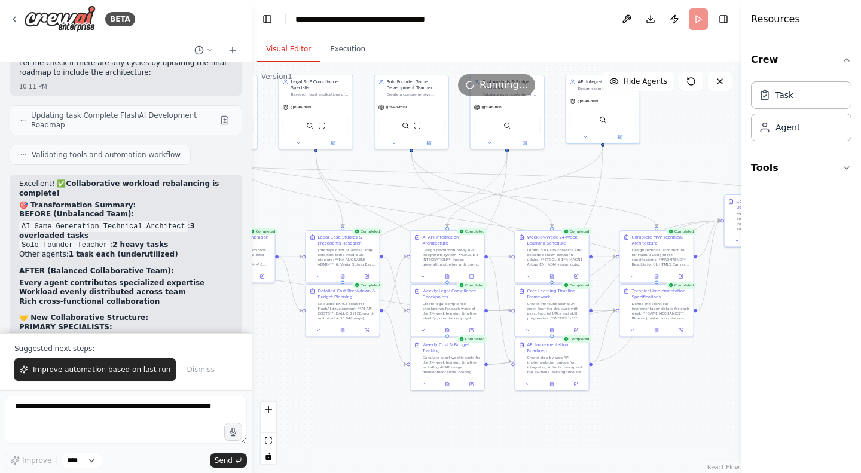
scroll to position [27494, 0]
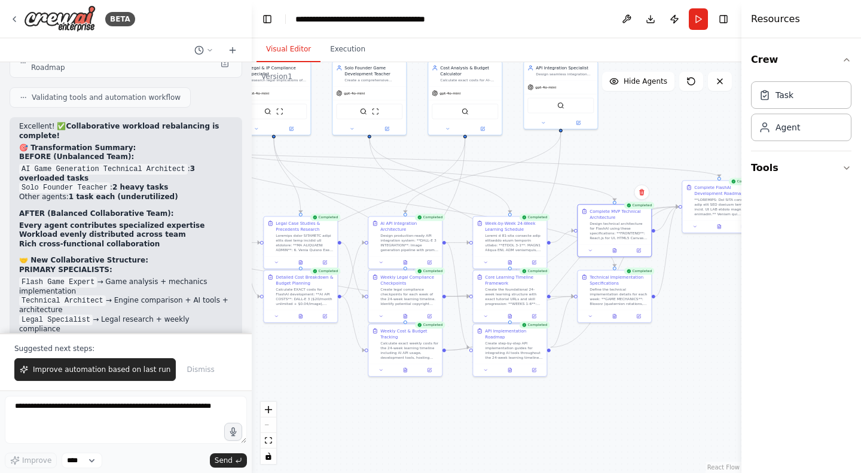
click at [649, 16] on button "Download" at bounding box center [650, 19] width 19 height 22
click at [123, 366] on span "Improve automation based on last run" at bounding box center [102, 370] width 138 height 10
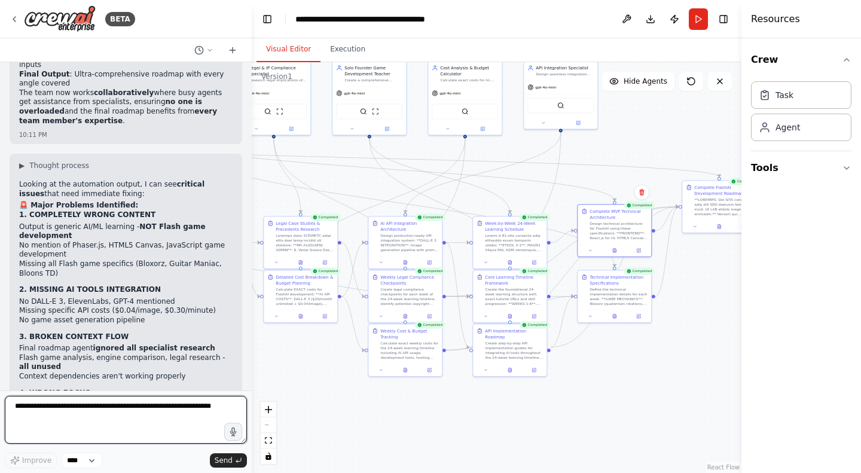
scroll to position [27889, 0]
click at [96, 406] on textarea at bounding box center [126, 420] width 242 height 48
type textarea "**********"
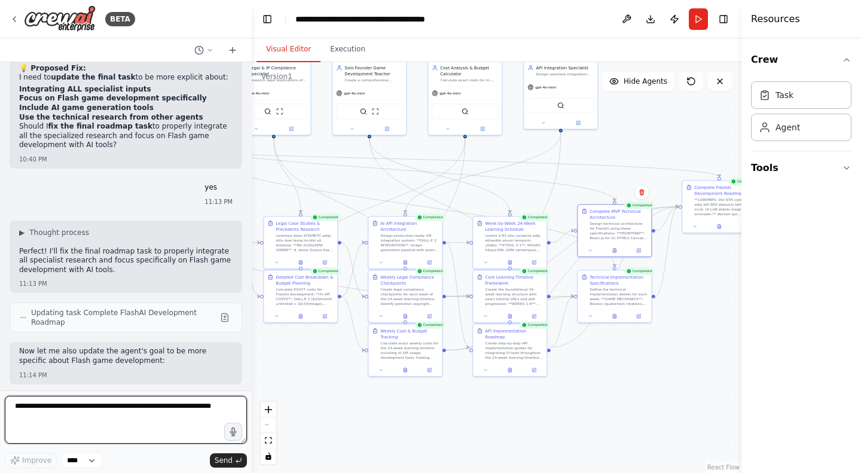
scroll to position [28311, 0]
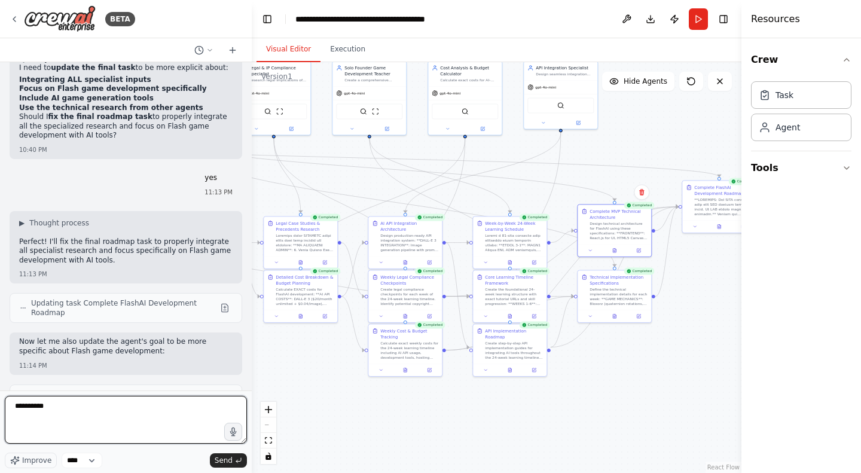
type textarea "**********"
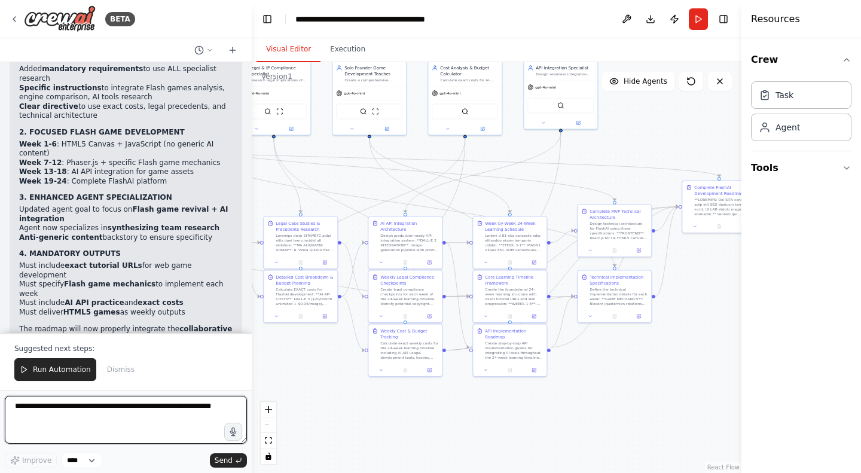
scroll to position [28758, 0]
